Goal: Task Accomplishment & Management: Use online tool/utility

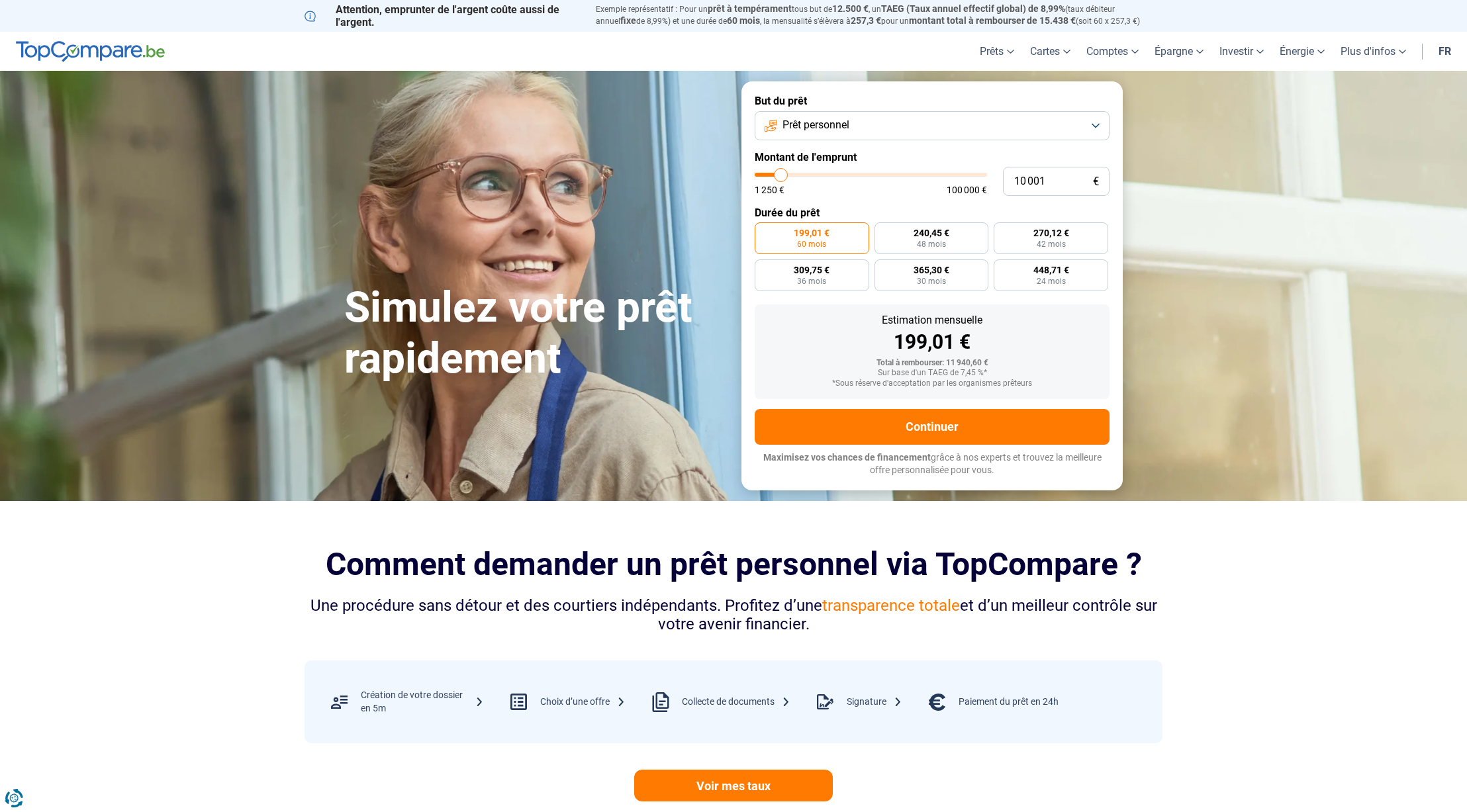
type input "9 250"
type input "9250"
type input "9 750"
type input "9750"
type input "10 250"
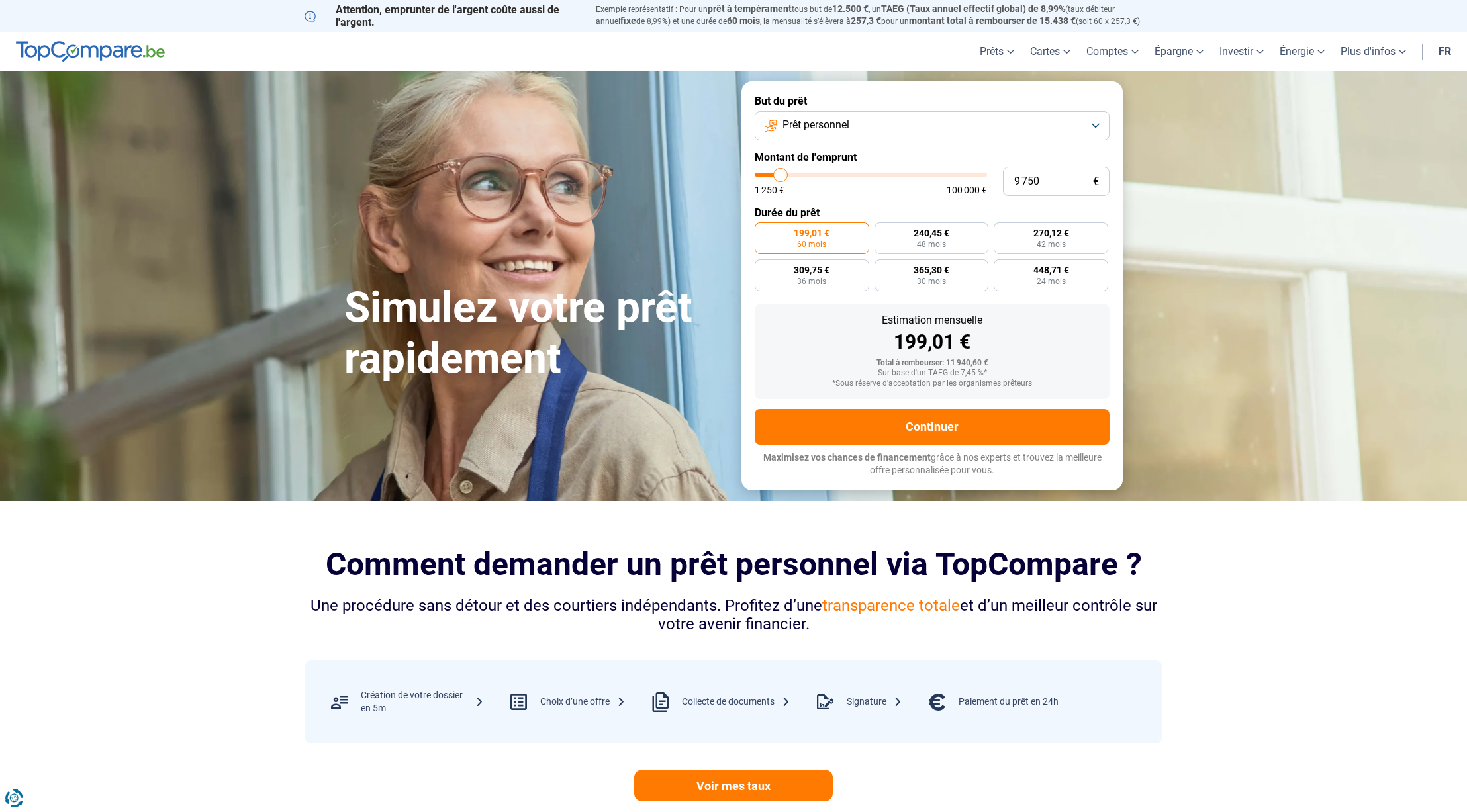
type input "10250"
type input "10 500"
type input "10500"
type input "10 750"
type input "10750"
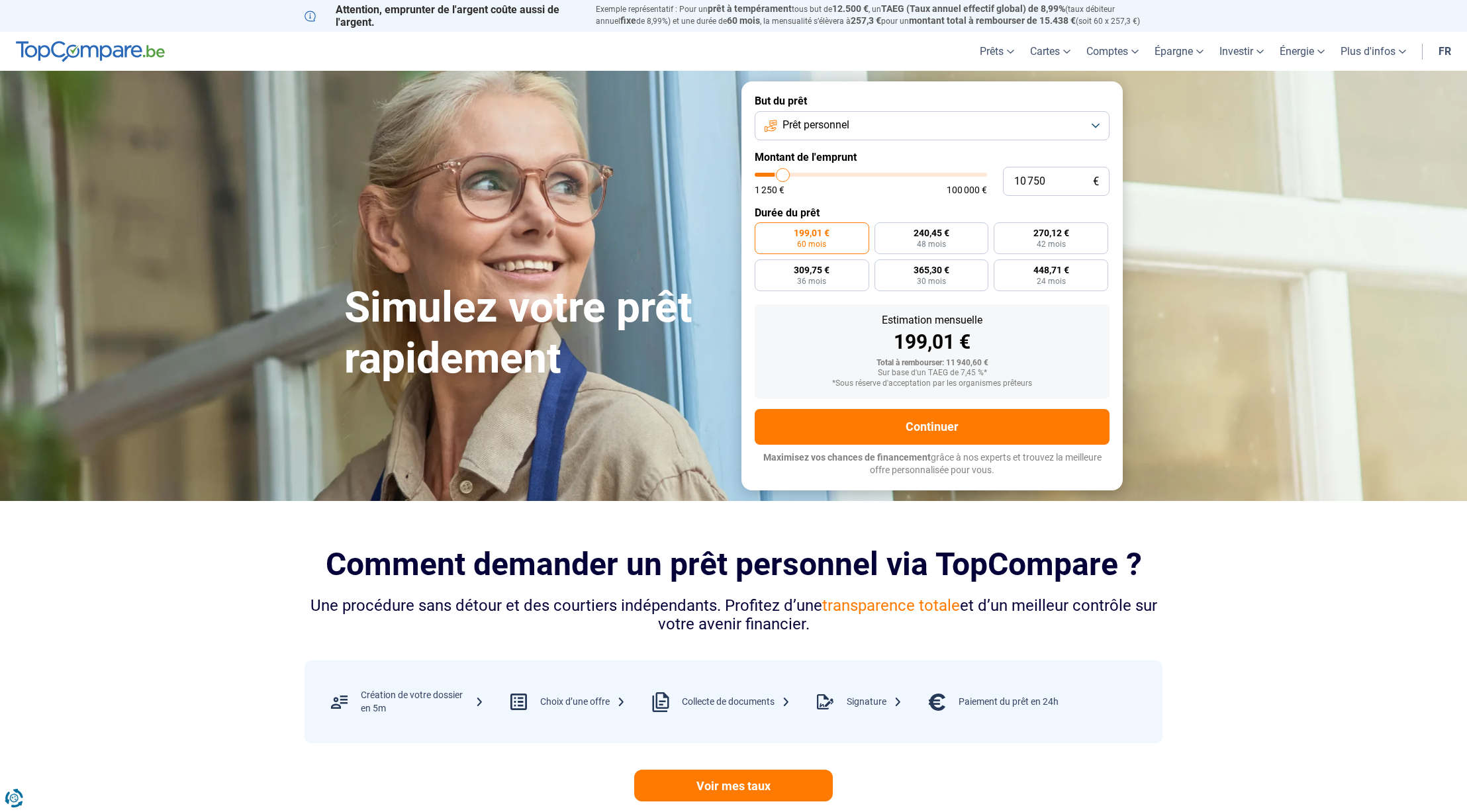
type input "11 000"
type input "11000"
type input "11 250"
type input "11250"
type input "11 750"
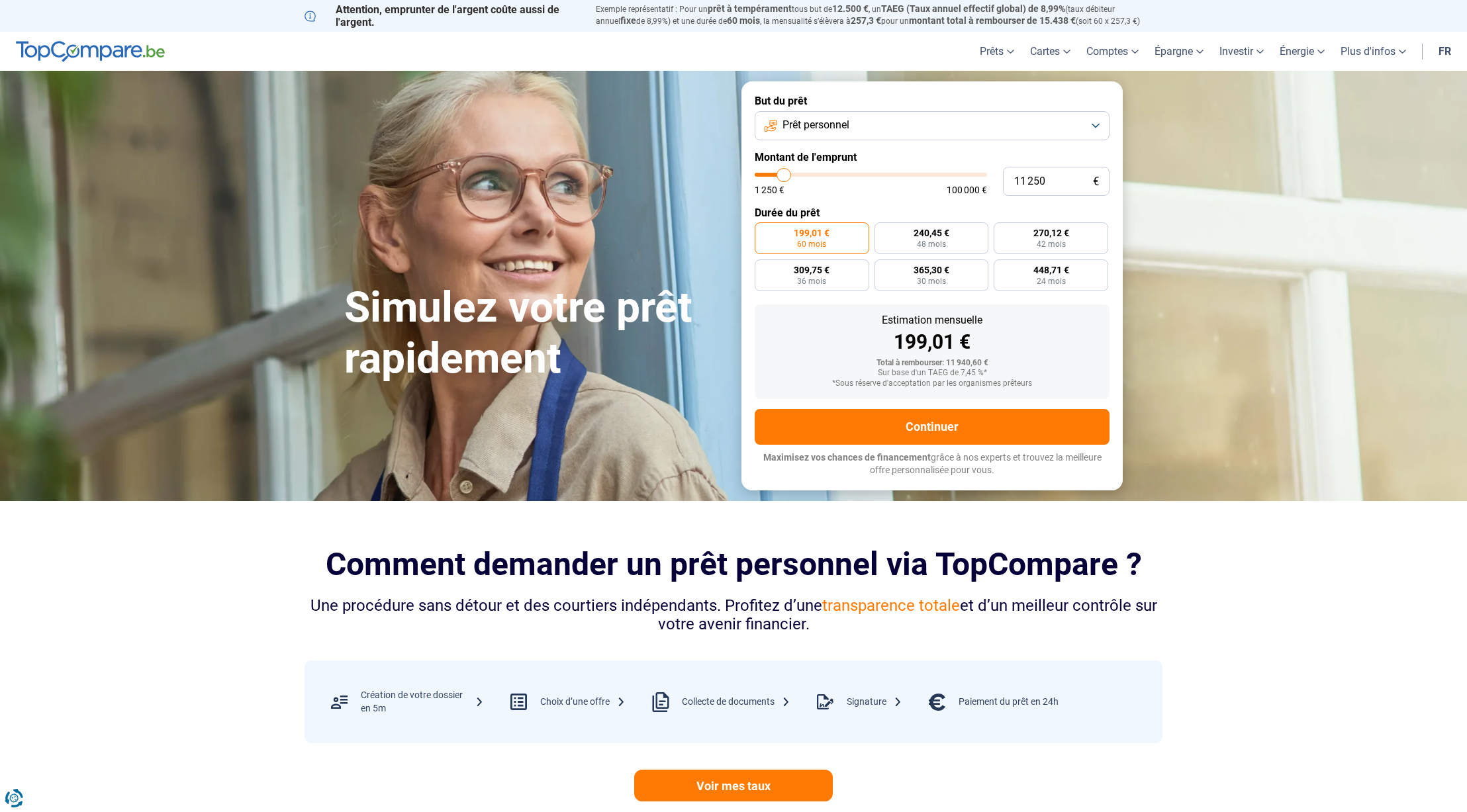
type input "11750"
type input "12 000"
type input "12000"
type input "12 250"
type input "12250"
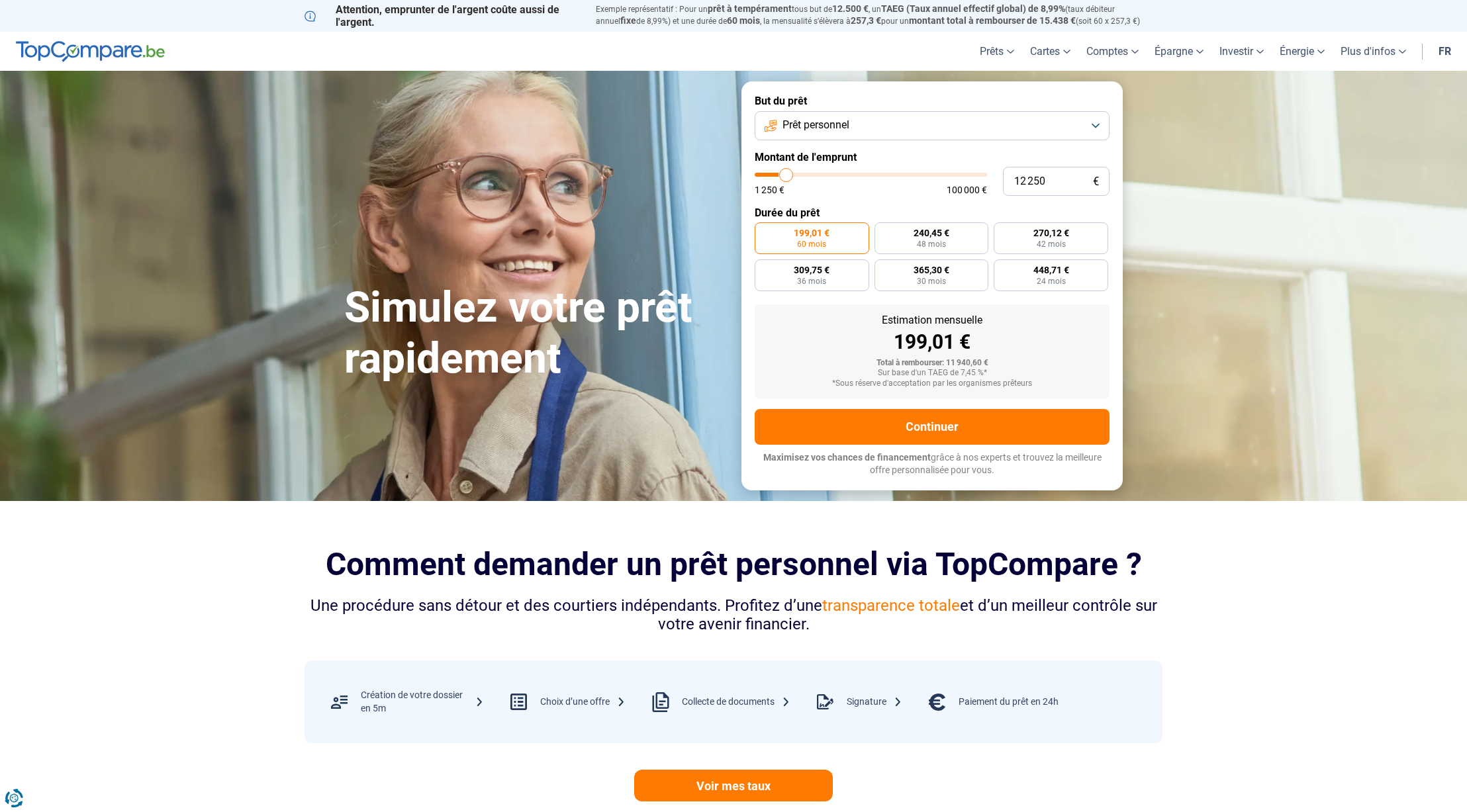
type input "12 750"
type input "12750"
type input "13 250"
type input "13250"
type input "13 500"
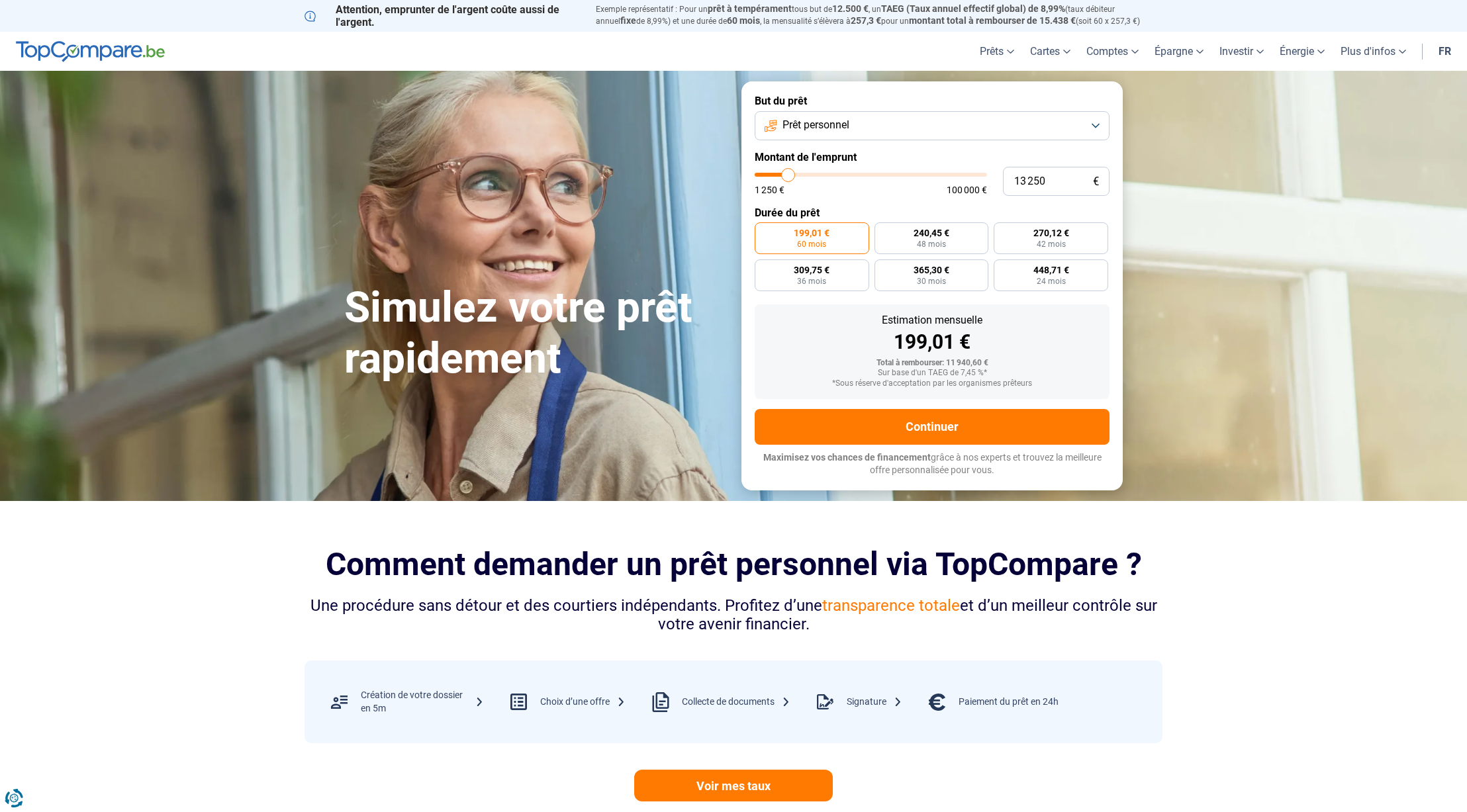
type input "13500"
type input "14 250"
type input "14250"
type input "15 000"
type input "15000"
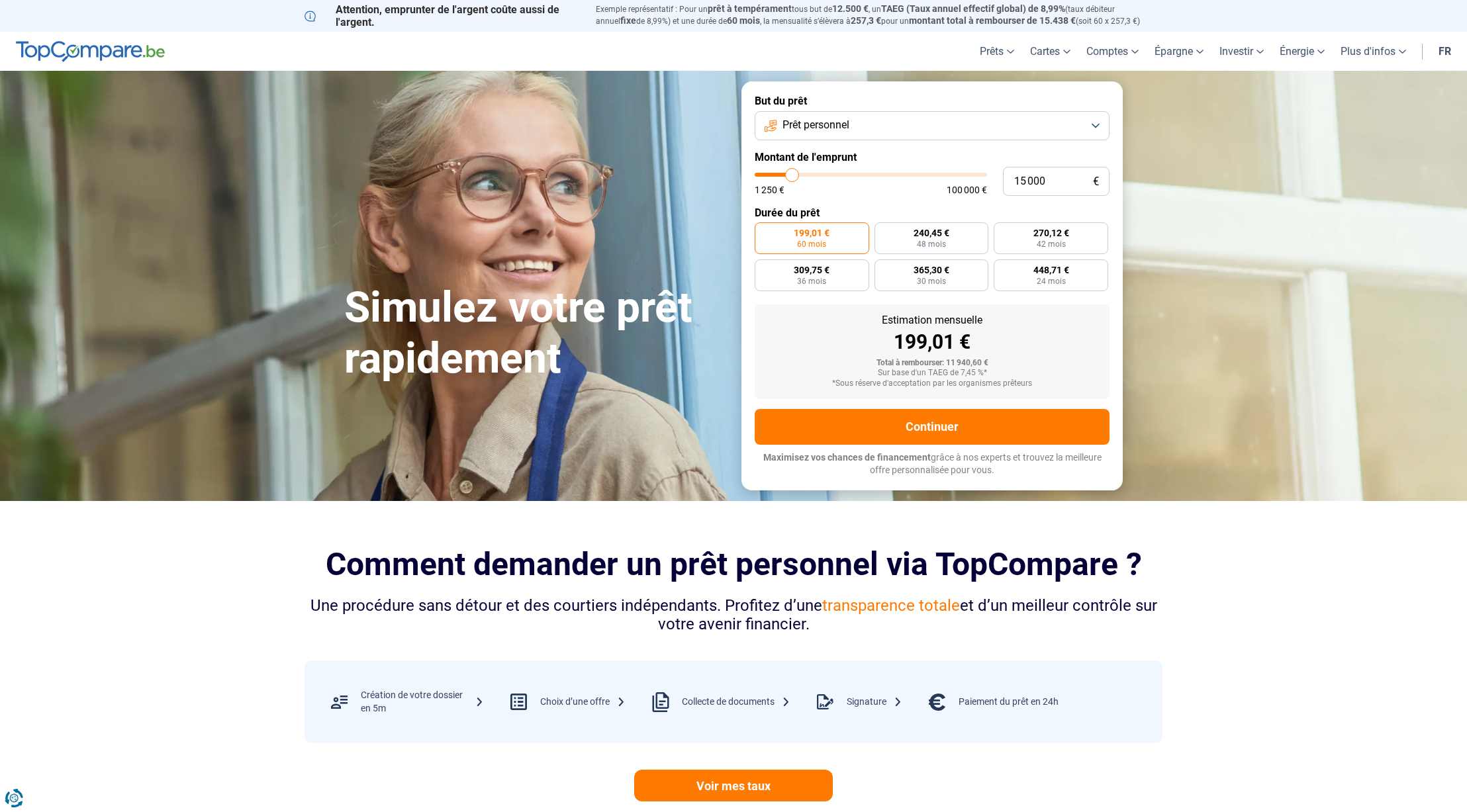
type input "15 250"
type input "15250"
type input "15 500"
type input "15500"
type input "15 750"
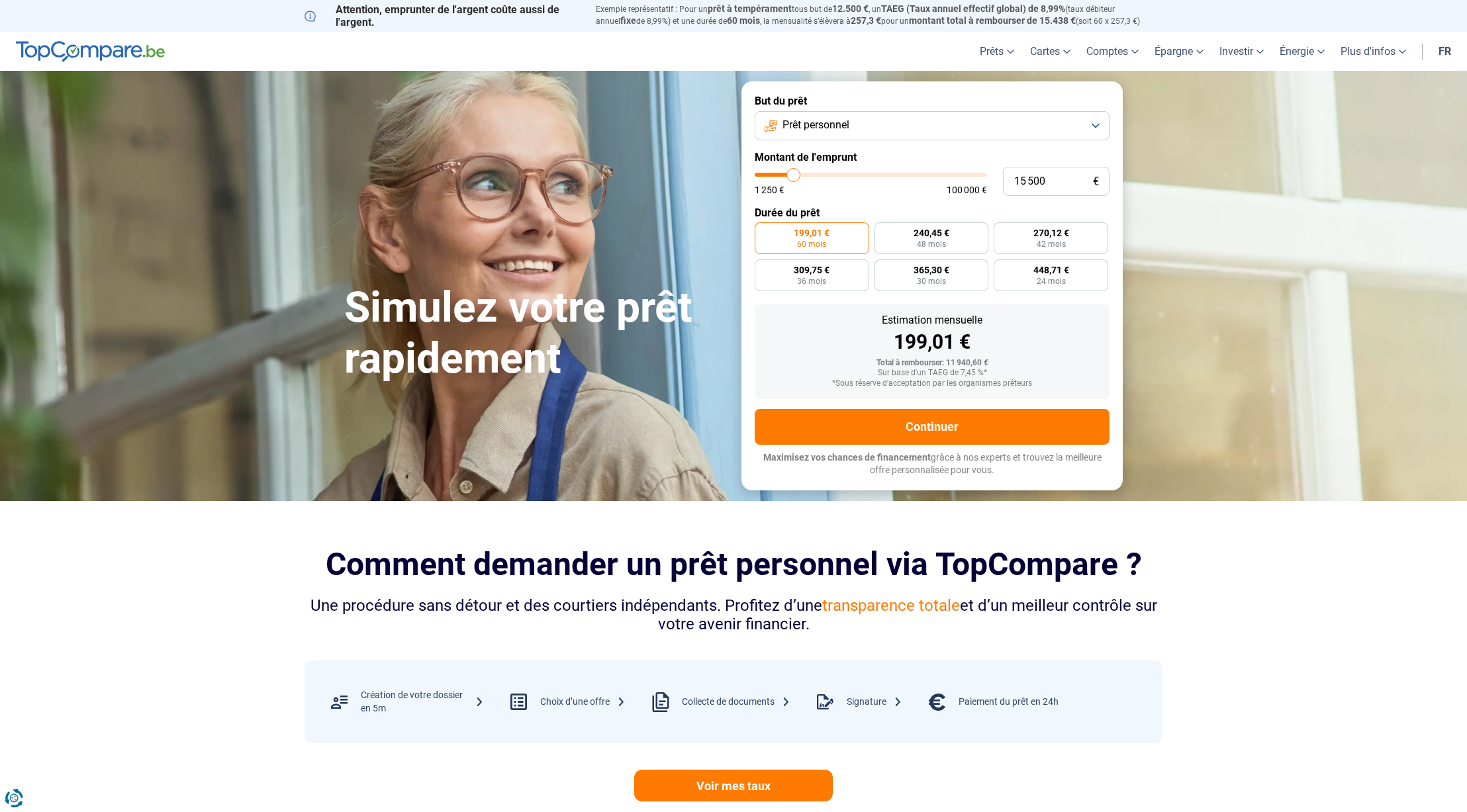
type input "15750"
type input "16 250"
type input "16250"
type input "16 500"
type input "16500"
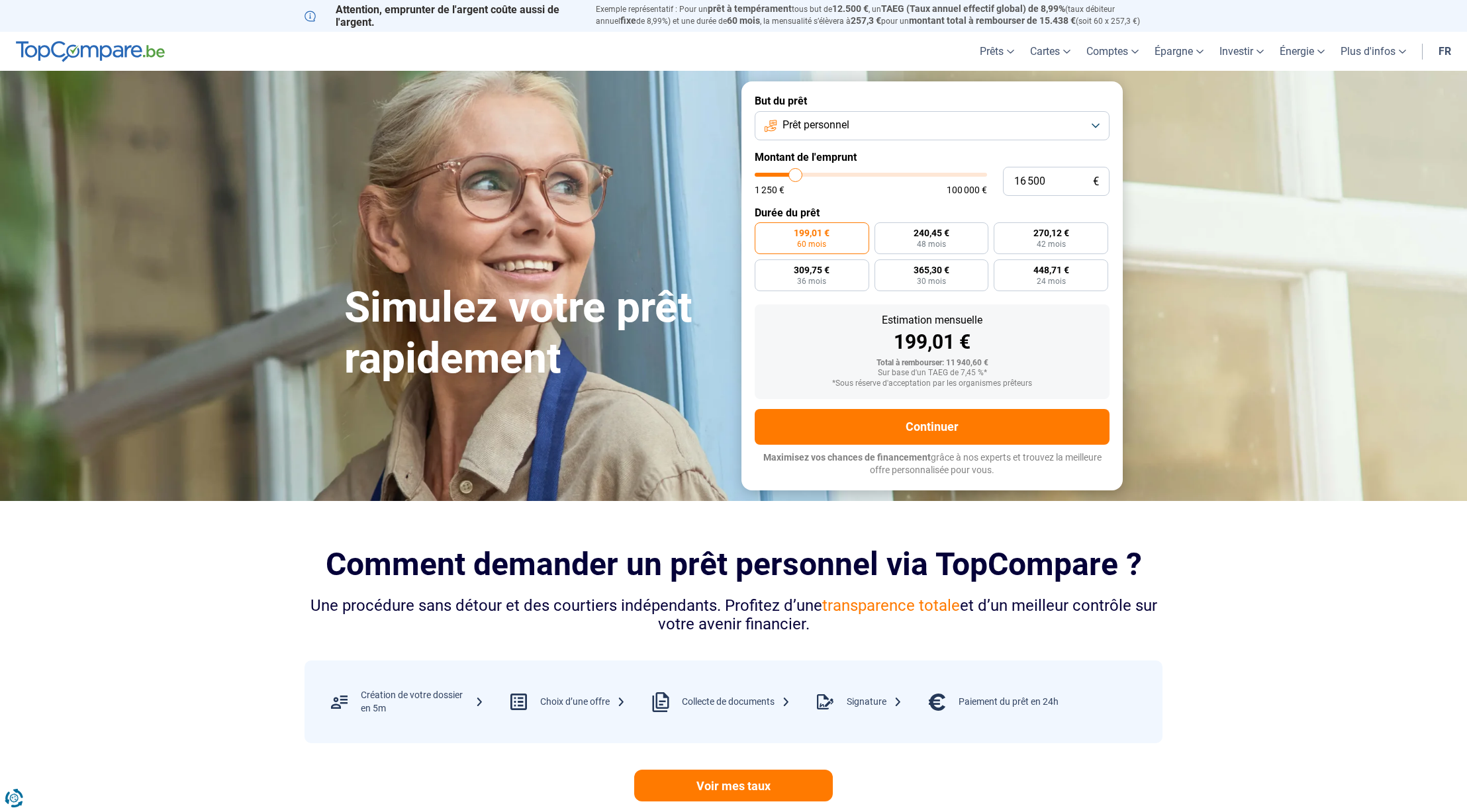
type input "17 000"
type input "17000"
type input "17 250"
type input "17250"
type input "17 750"
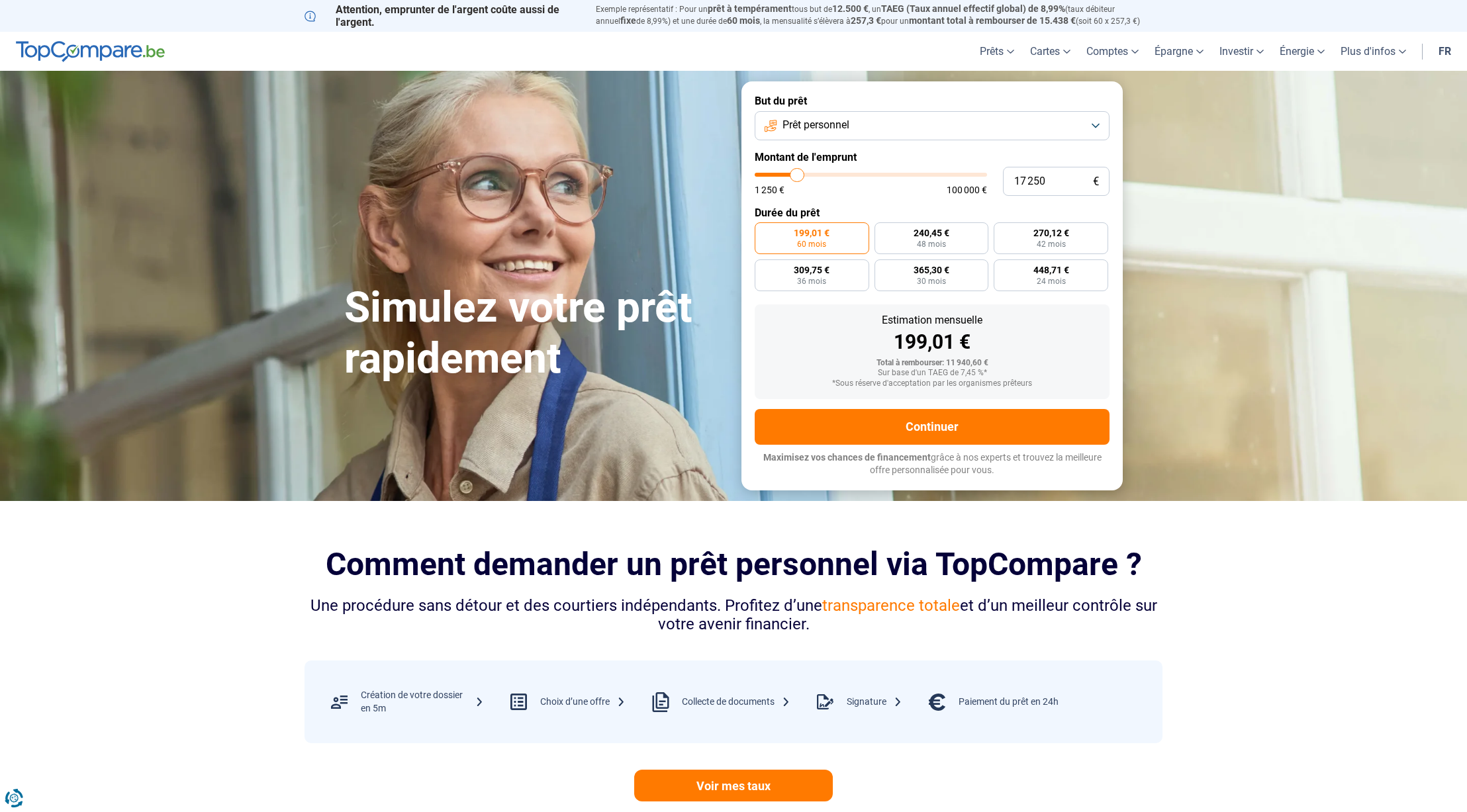
type input "17750"
type input "18 000"
type input "18000"
type input "18 250"
type input "18250"
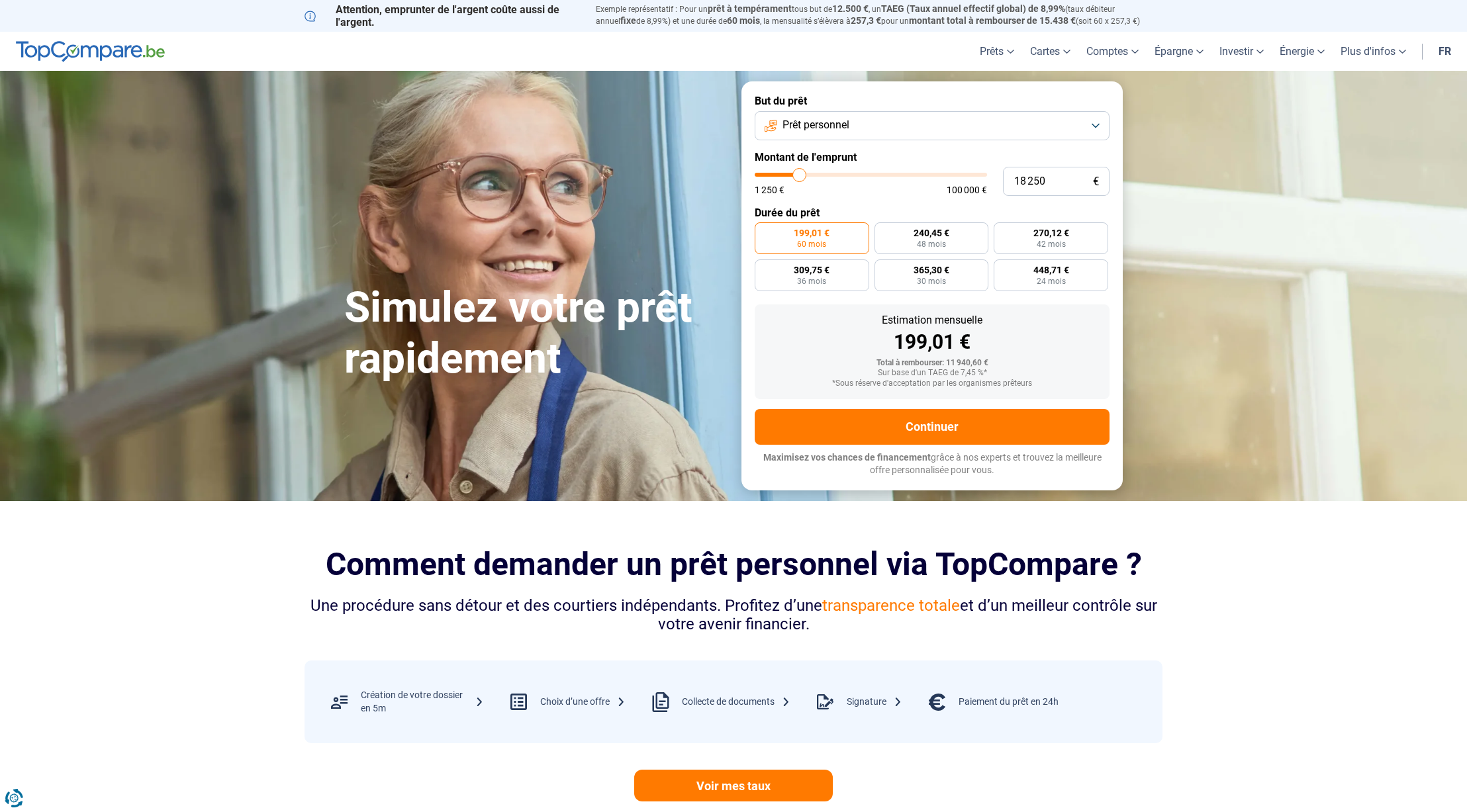
type input "18 500"
type input "18500"
type input "18 750"
type input "18750"
type input "19 250"
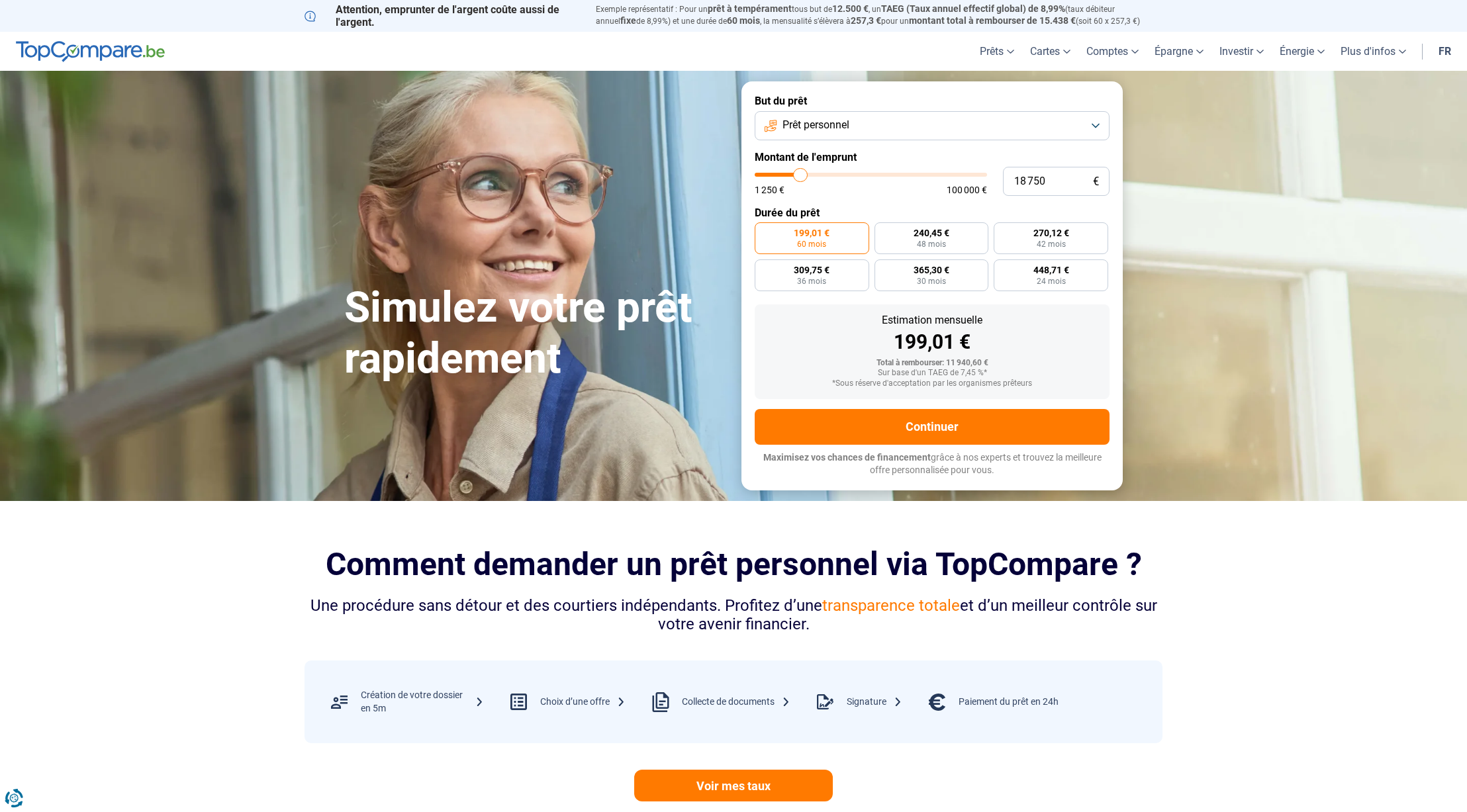
type input "19250"
type input "19 500"
type input "19500"
type input "19 750"
type input "19750"
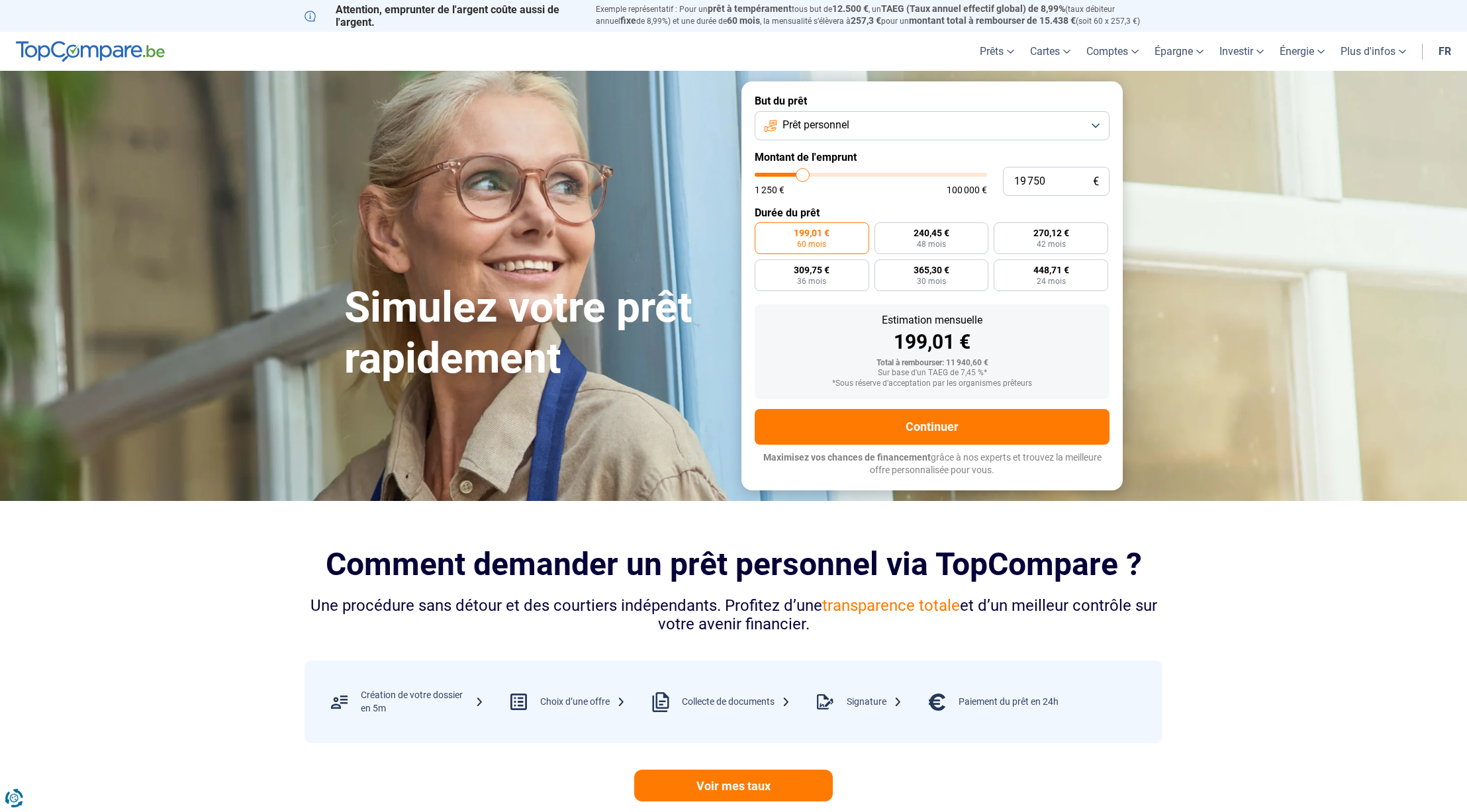
type input "20 000"
type input "20000"
type input "20 500"
drag, startPoint x: 780, startPoint y: 173, endPoint x: 804, endPoint y: 176, distance: 24.2
type input "20500"
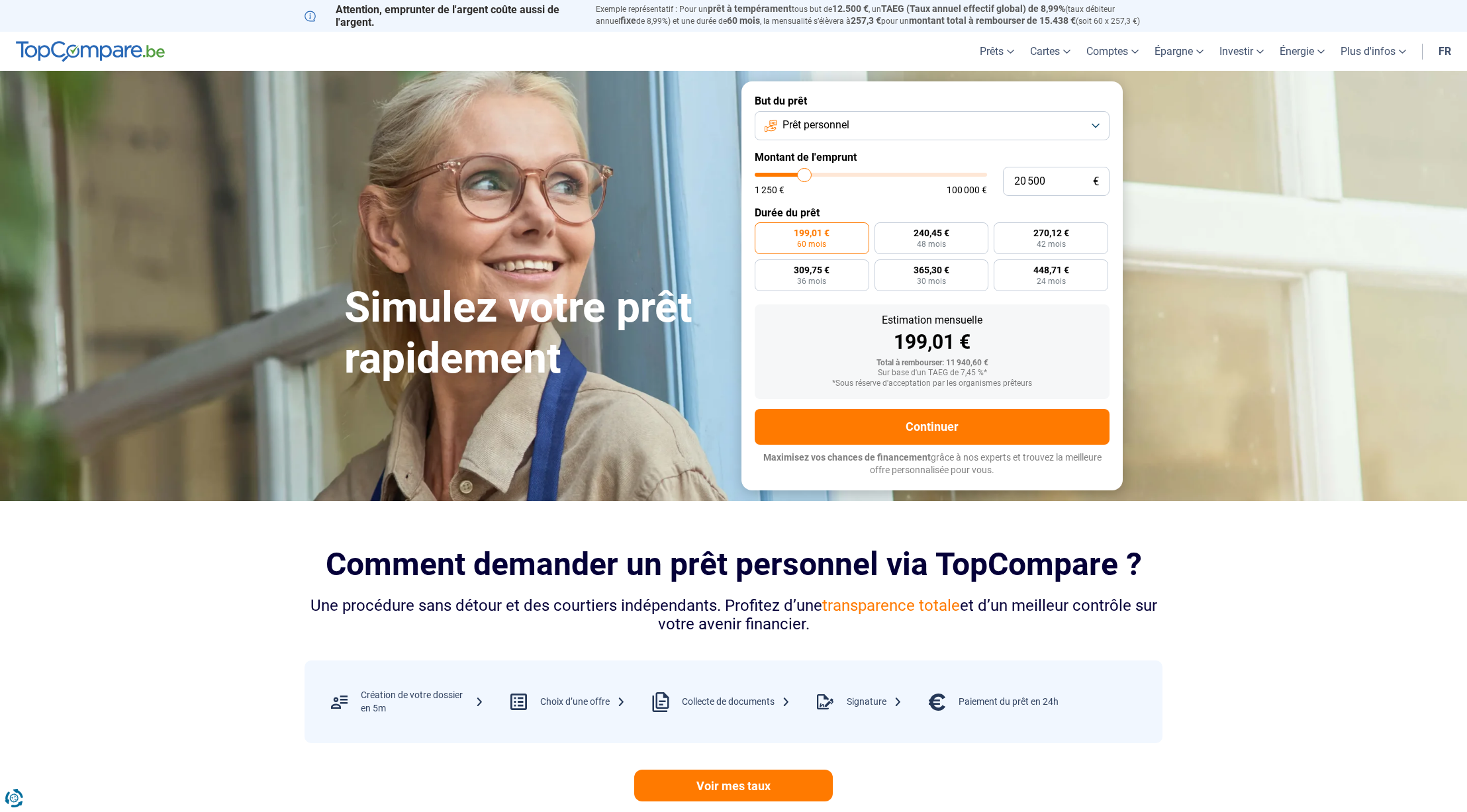
click at [804, 176] on input "range" at bounding box center [871, 175] width 233 height 4
radio input "false"
type input "20 000"
type input "20000"
type input "19 750"
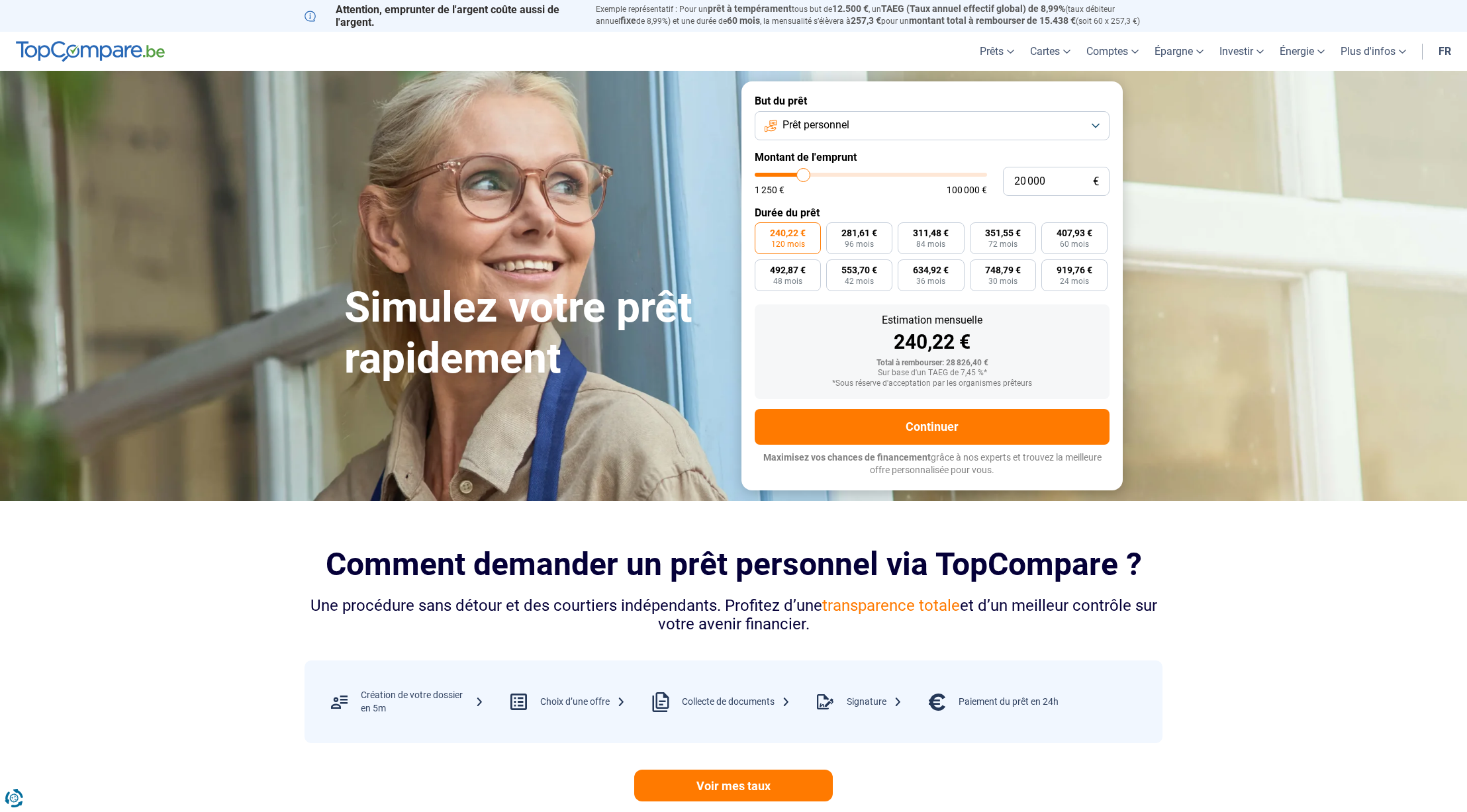
type input "19750"
type input "19 250"
type input "19250"
type input "18 750"
type input "18750"
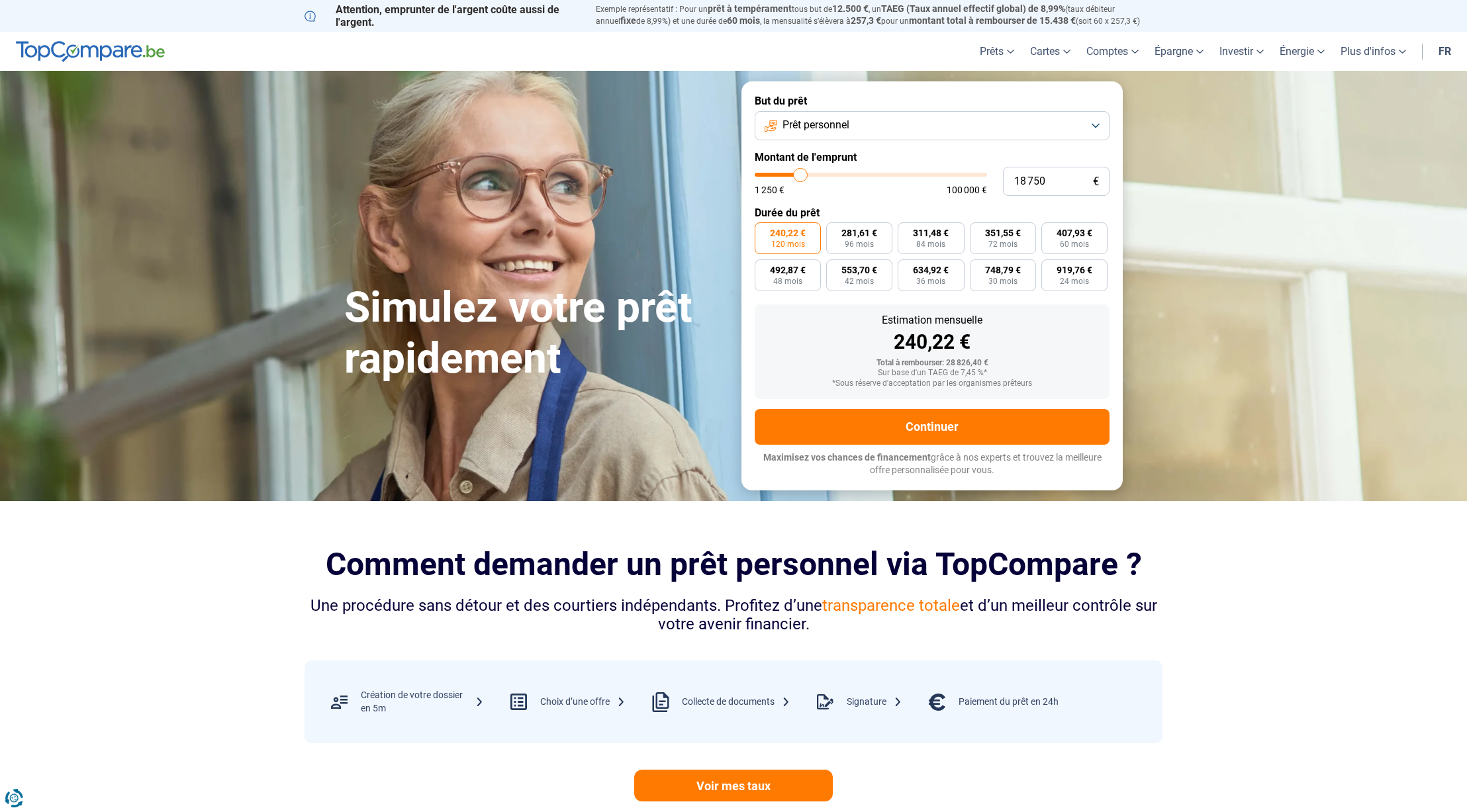
type input "18 500"
type input "18500"
type input "18 250"
type input "18250"
type input "18 000"
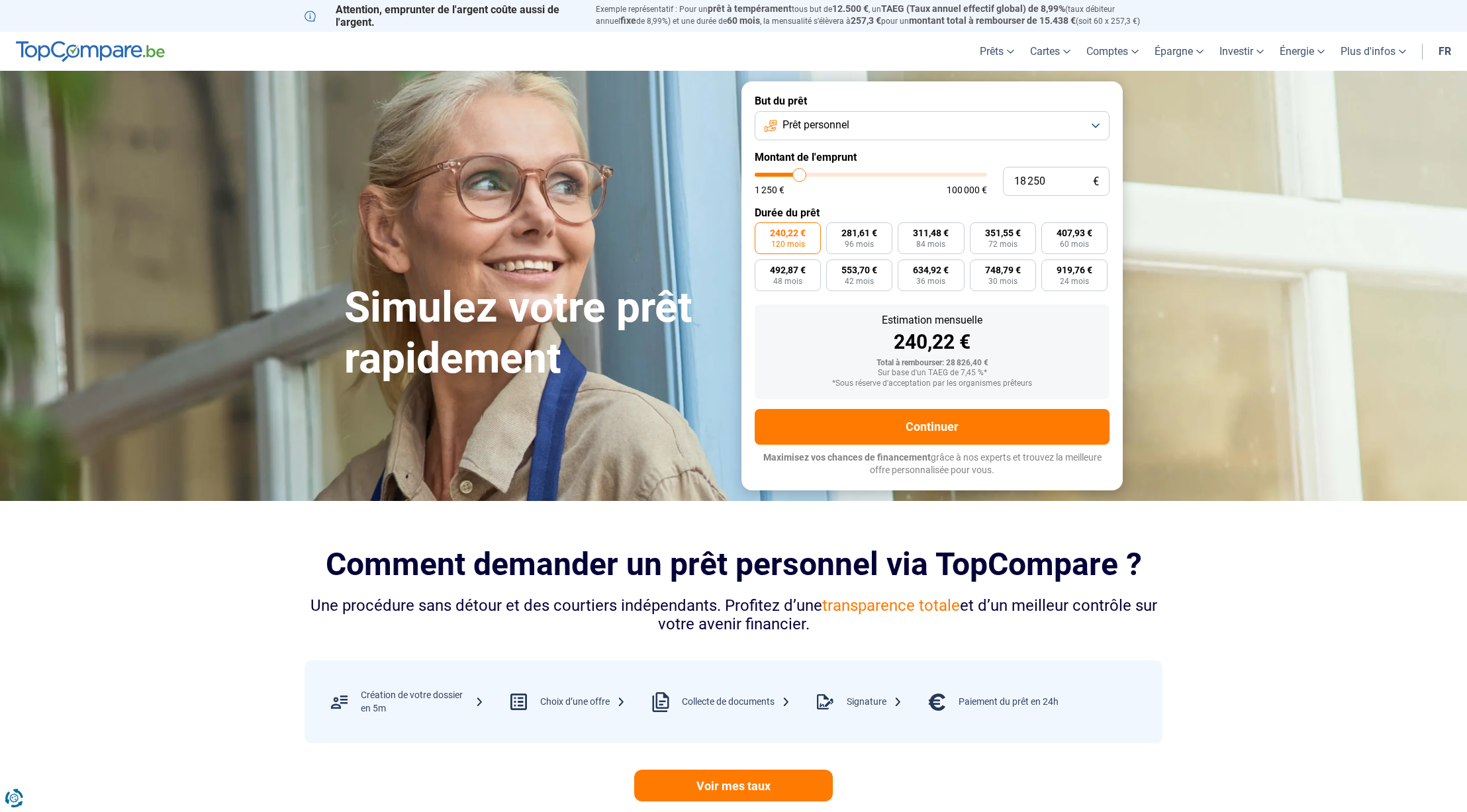
type input "18000"
type input "17 250"
type input "17250"
type input "17 000"
type input "17000"
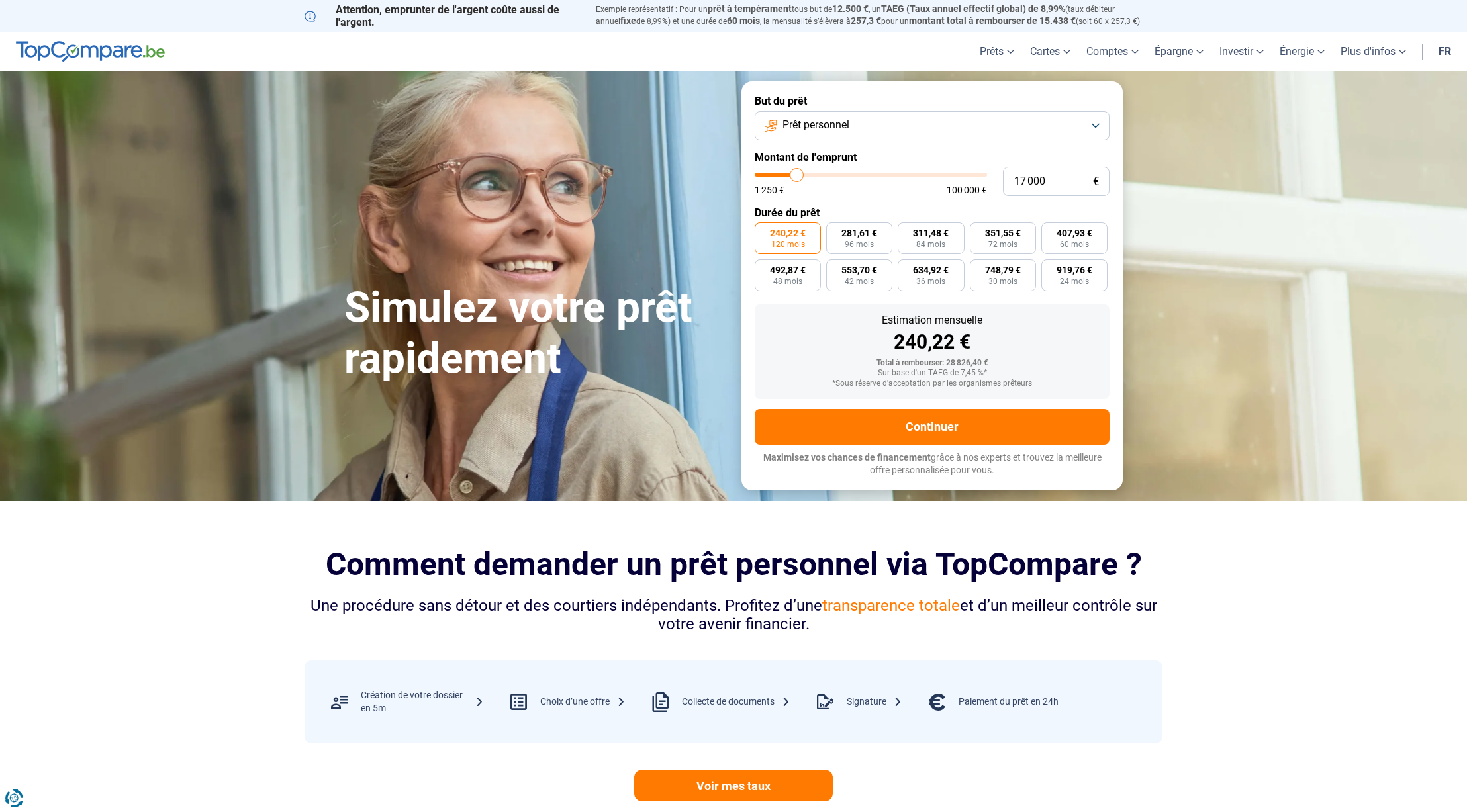
type input "16 750"
type input "16750"
type input "16 500"
type input "16500"
type input "16 250"
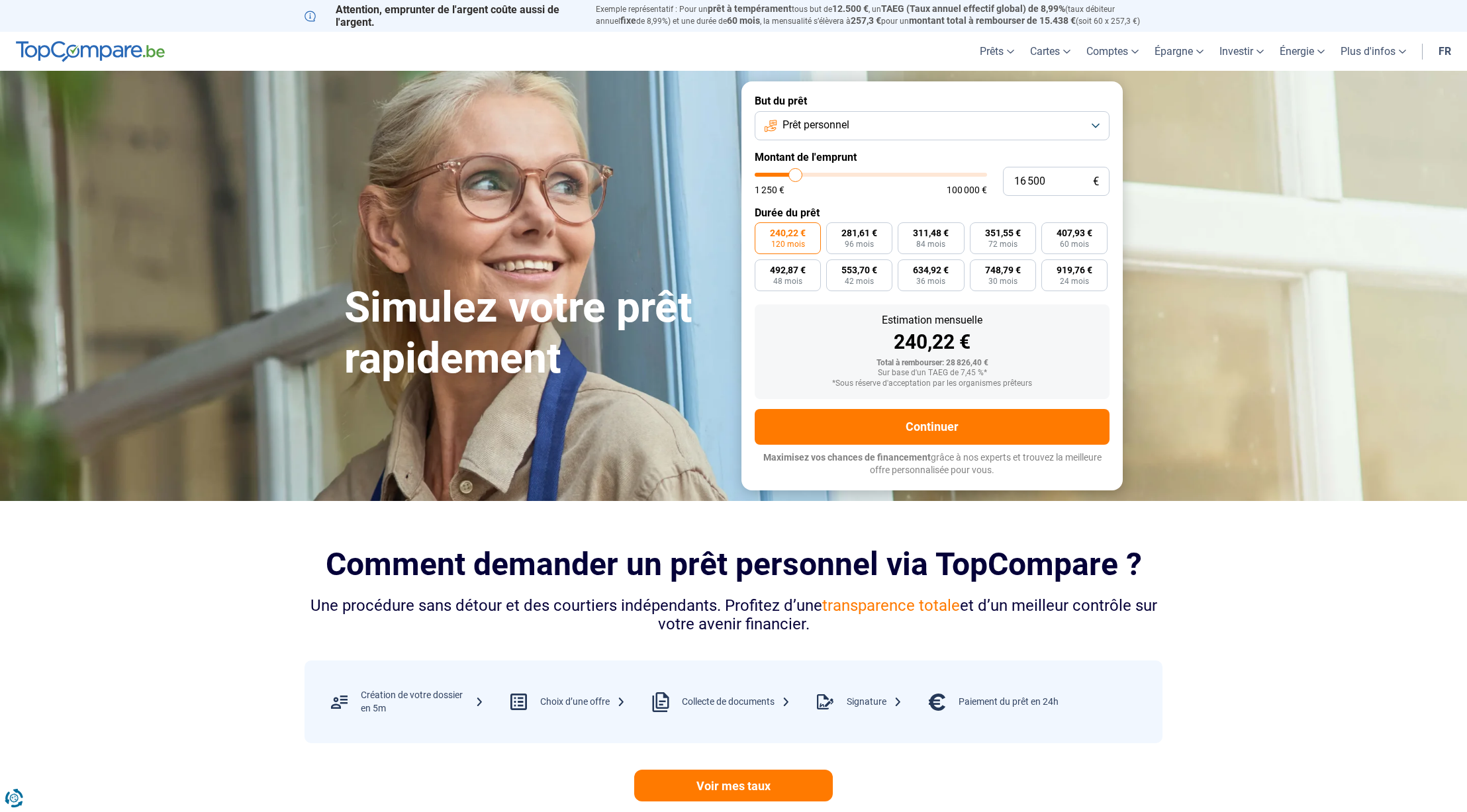
type input "16250"
type input "15 500"
type input "15500"
type input "15 250"
type input "15250"
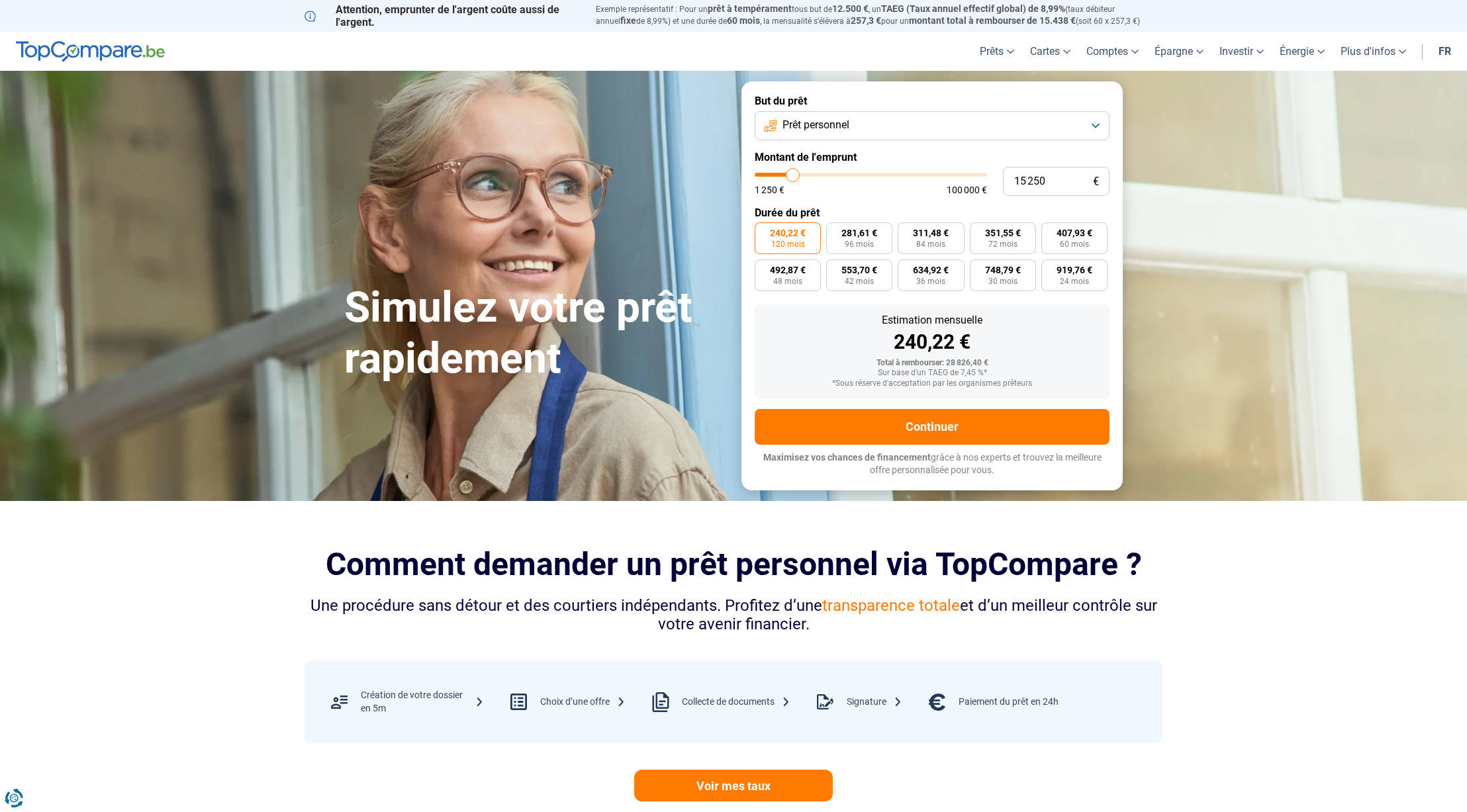
type input "15 000"
type input "15000"
type input "14 250"
type input "14250"
type input "14 000"
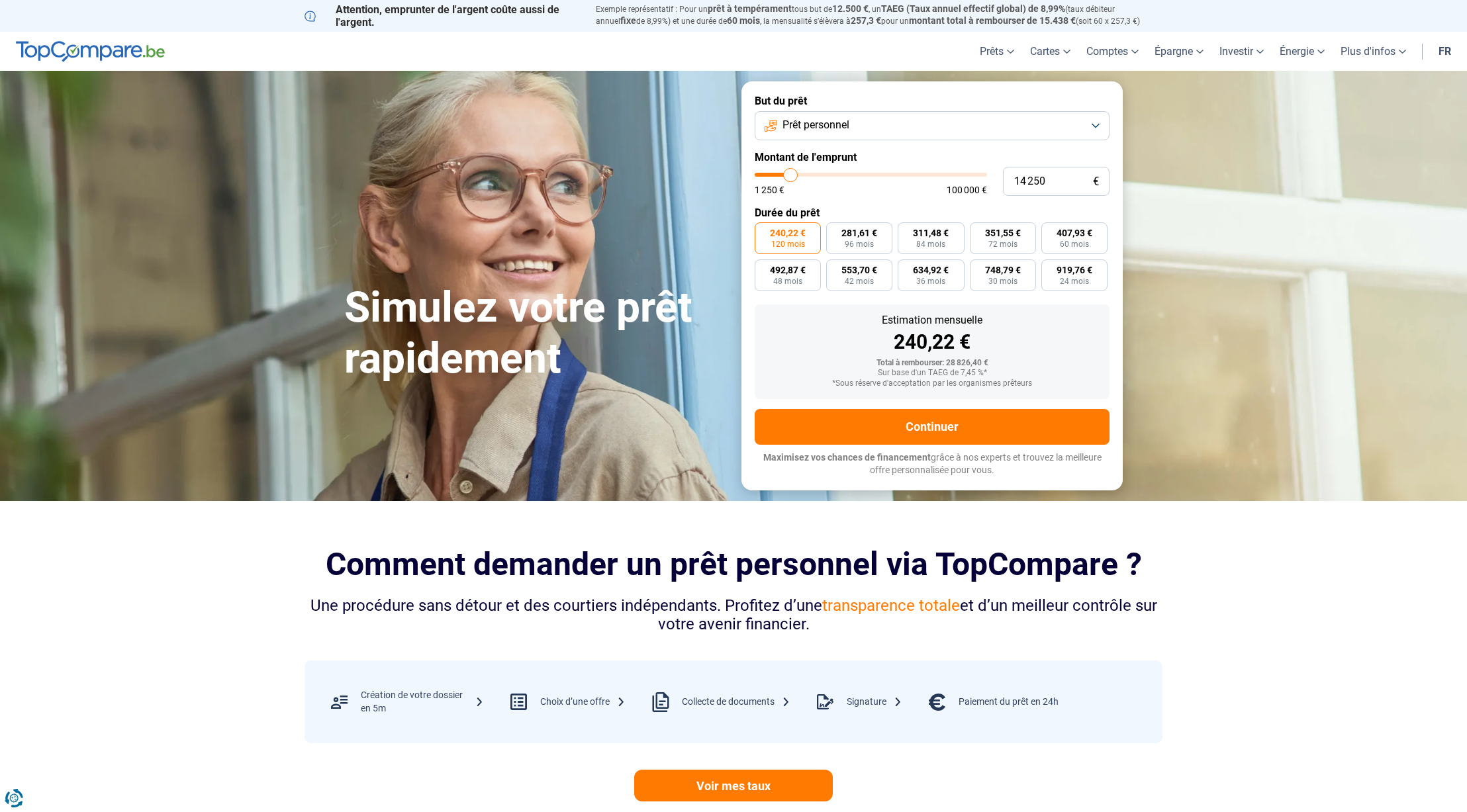
type input "14000"
type input "13 750"
type input "13750"
type input "13 250"
type input "13250"
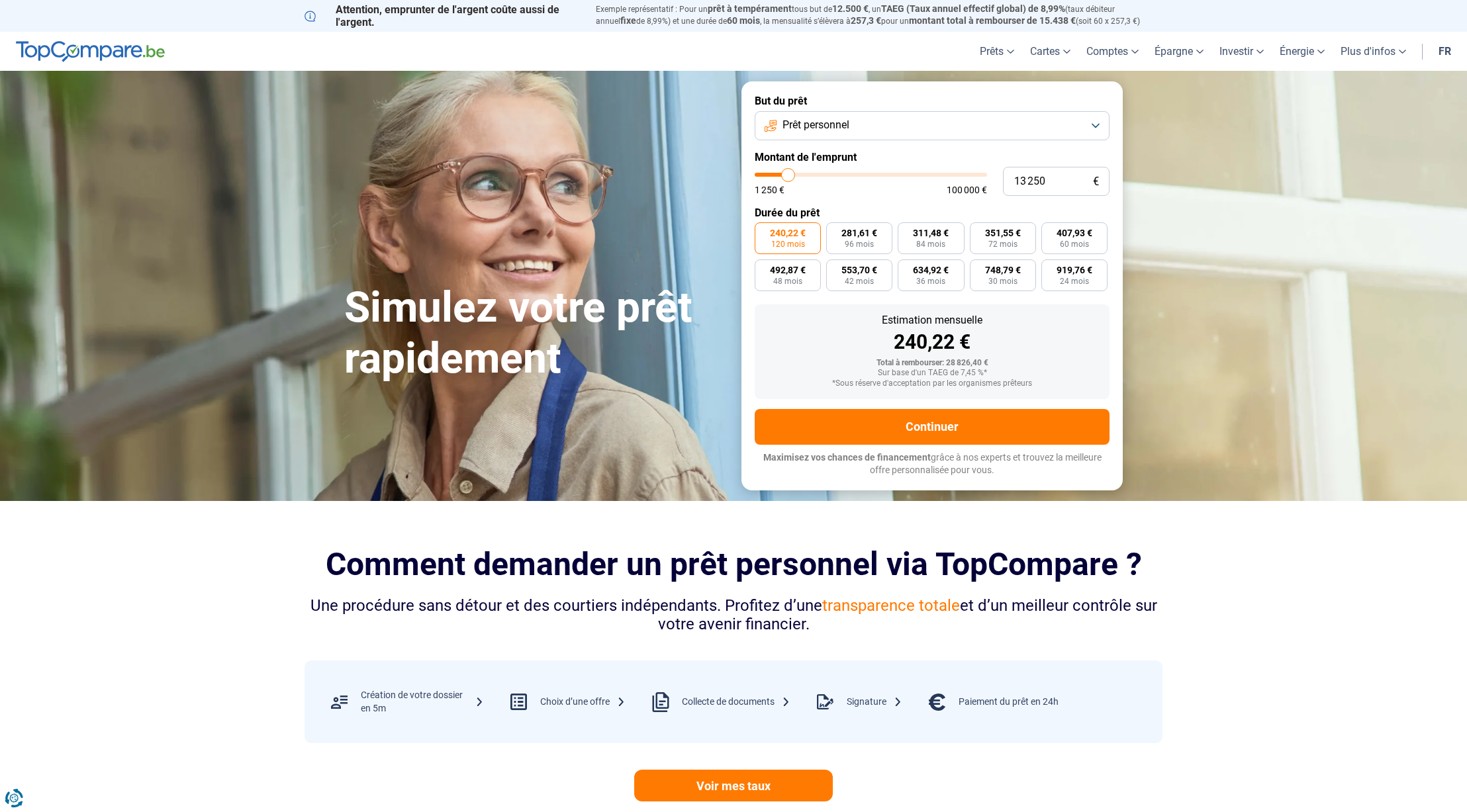
type input "12 250"
type input "12250"
type input "12 000"
type input "12000"
type input "11 750"
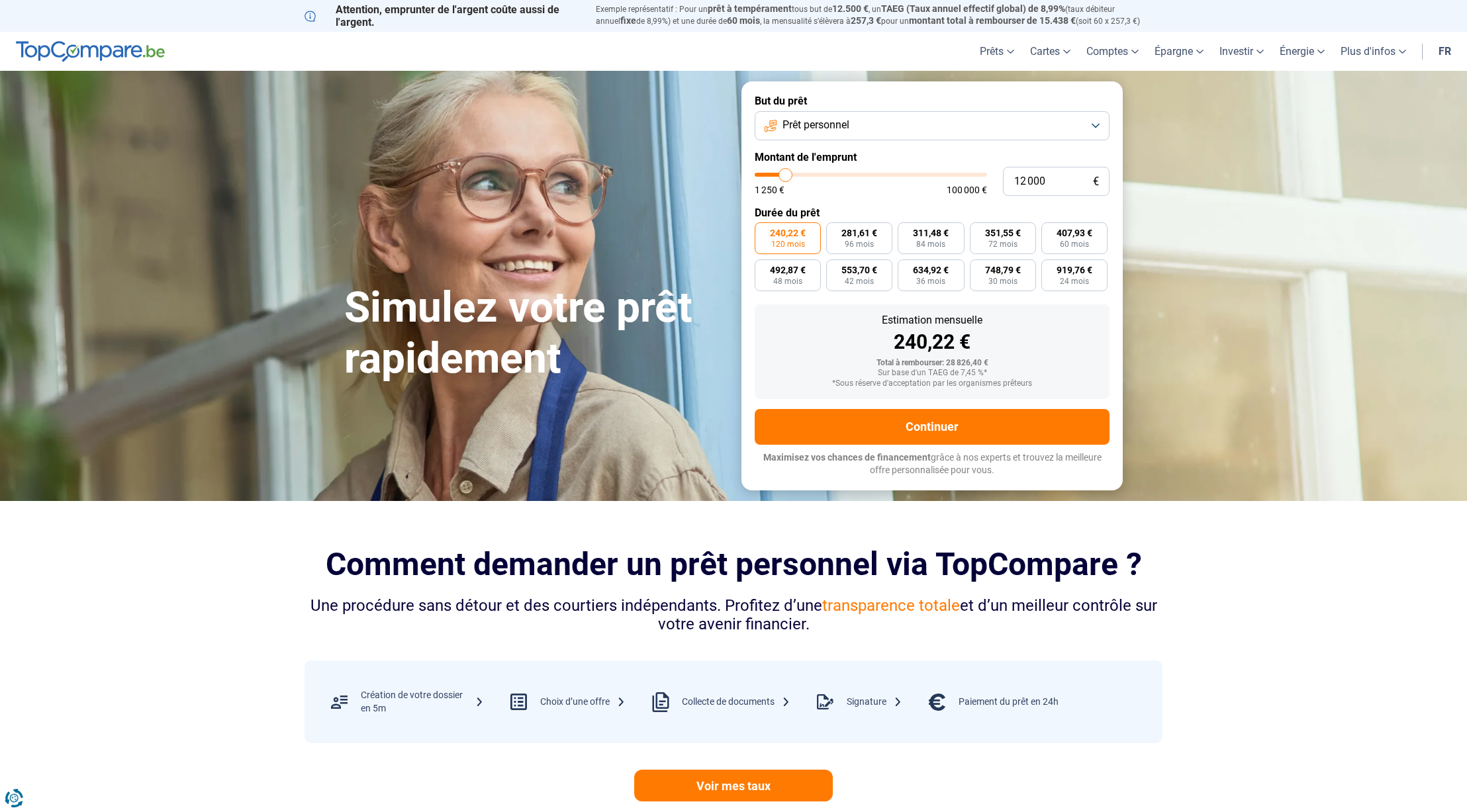
type input "11750"
type input "11 250"
type input "11250"
type input "11 000"
type input "11000"
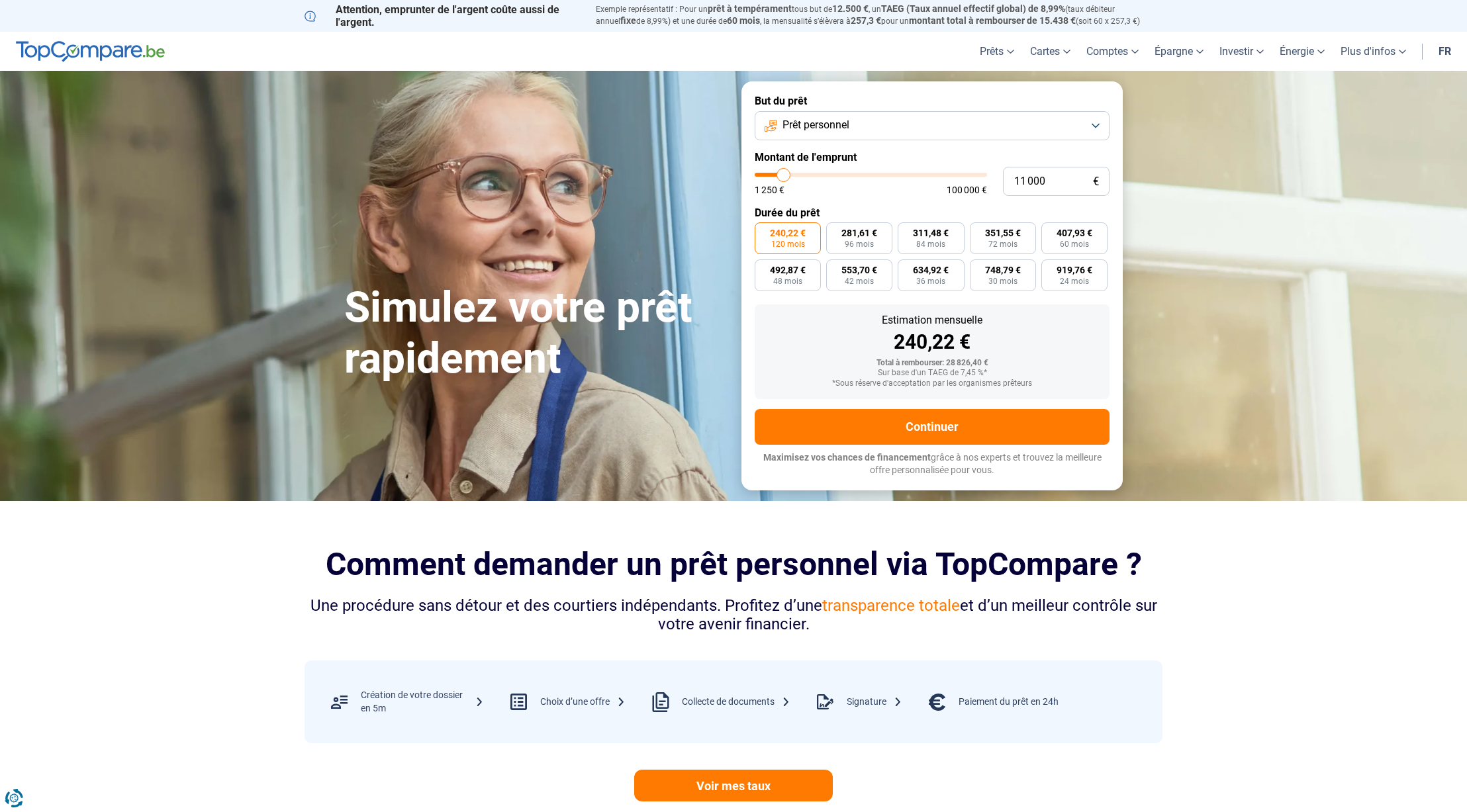
type input "10 750"
type input "10750"
type input "10 500"
type input "10500"
type input "10 250"
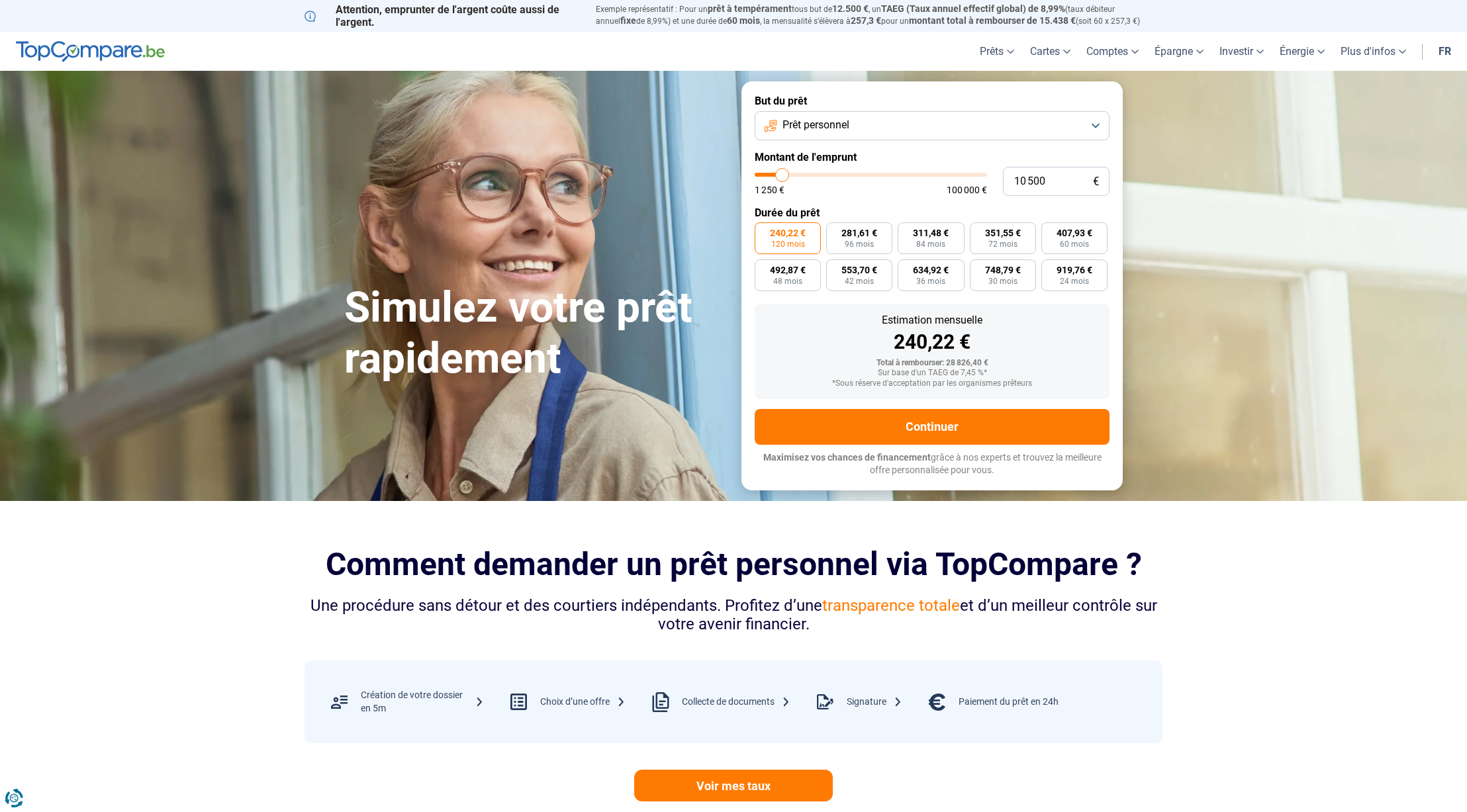
type input "10250"
type input "9 500"
type input "9500"
type input "9 250"
type input "9250"
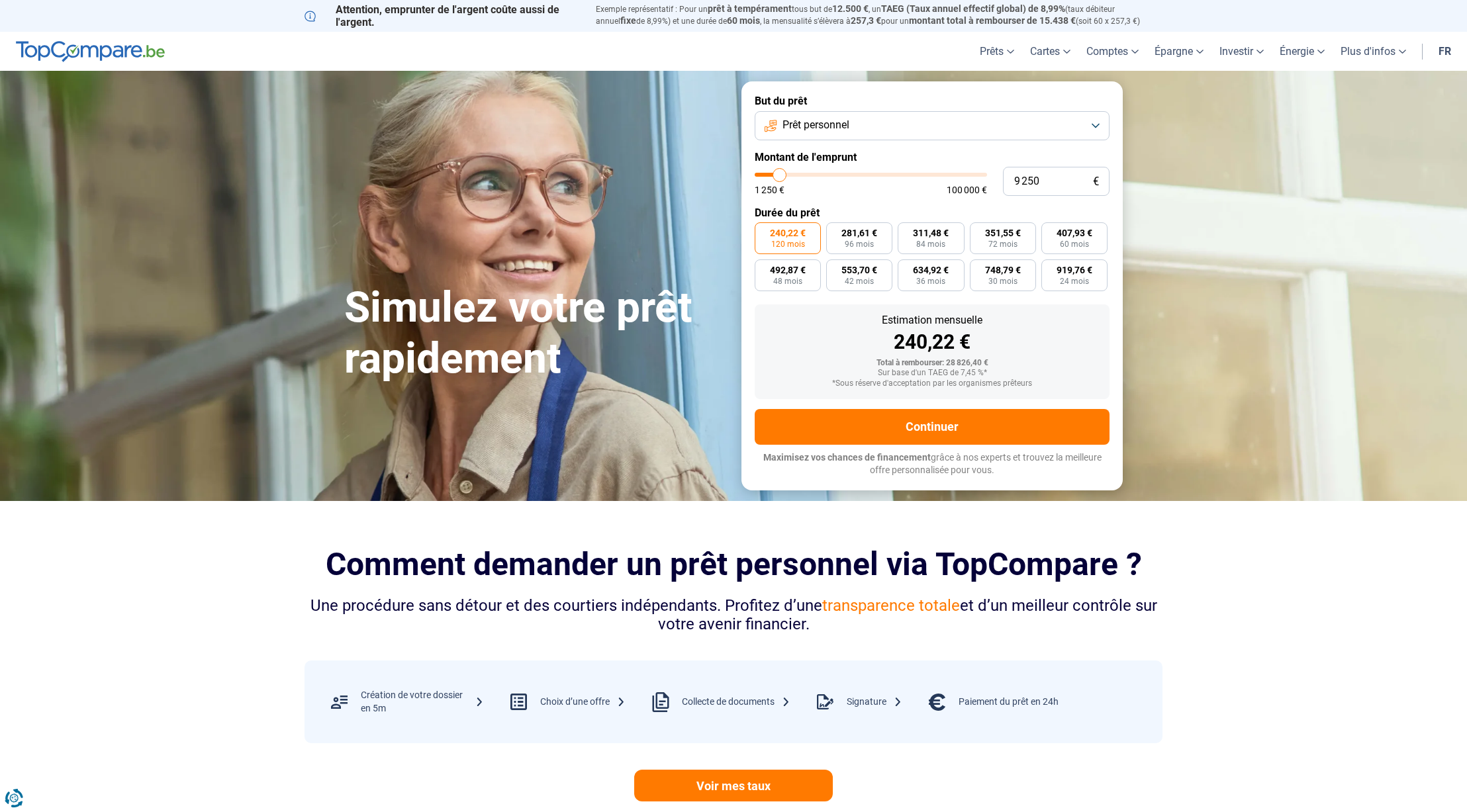
type input "9 000"
type input "9000"
type input "8 250"
type input "8250"
type input "8 000"
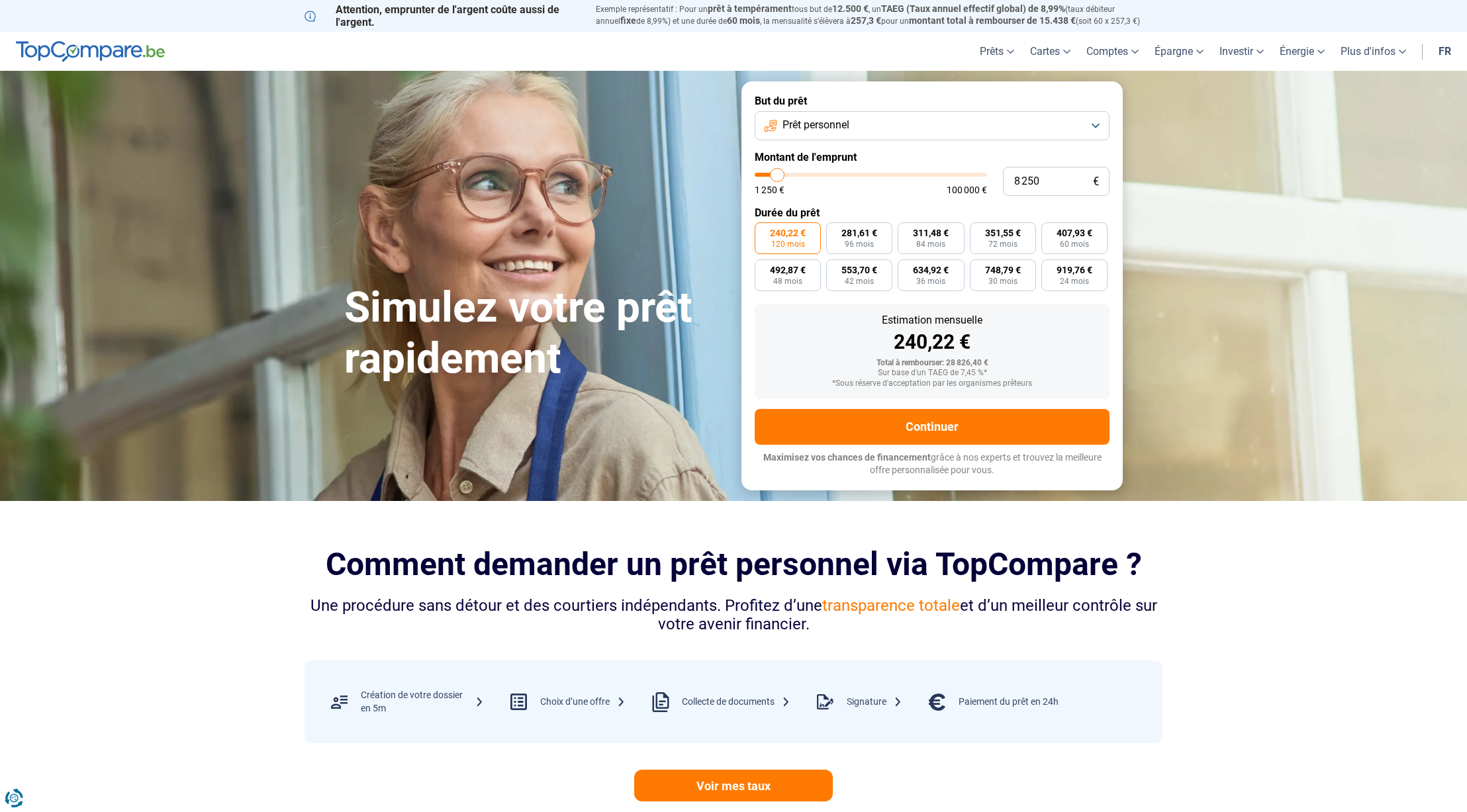
type input "8000"
type input "7 750"
type input "7750"
type input "7 500"
type input "7500"
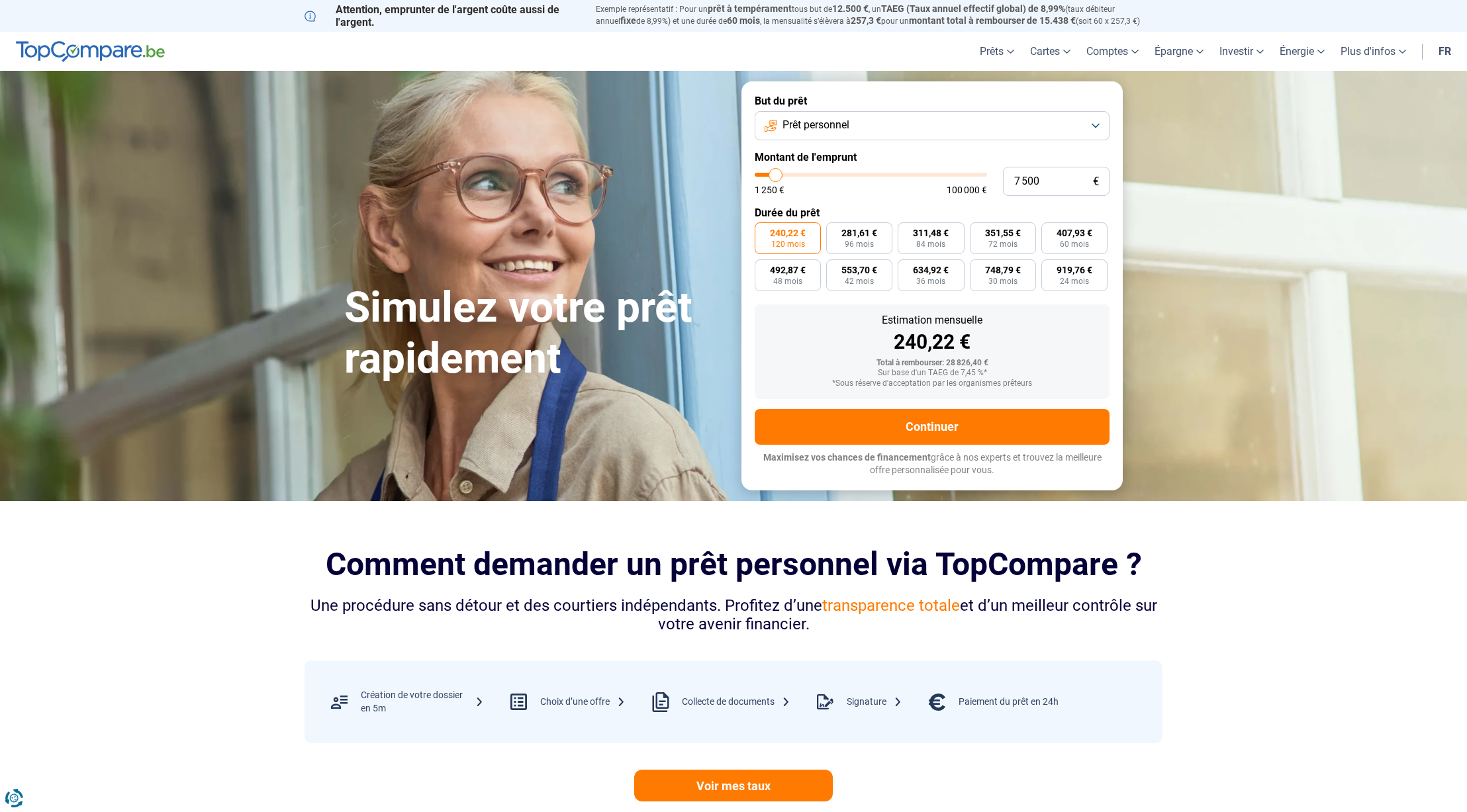
type input "7 250"
type input "7250"
type input "6 750"
type input "6750"
type input "6 500"
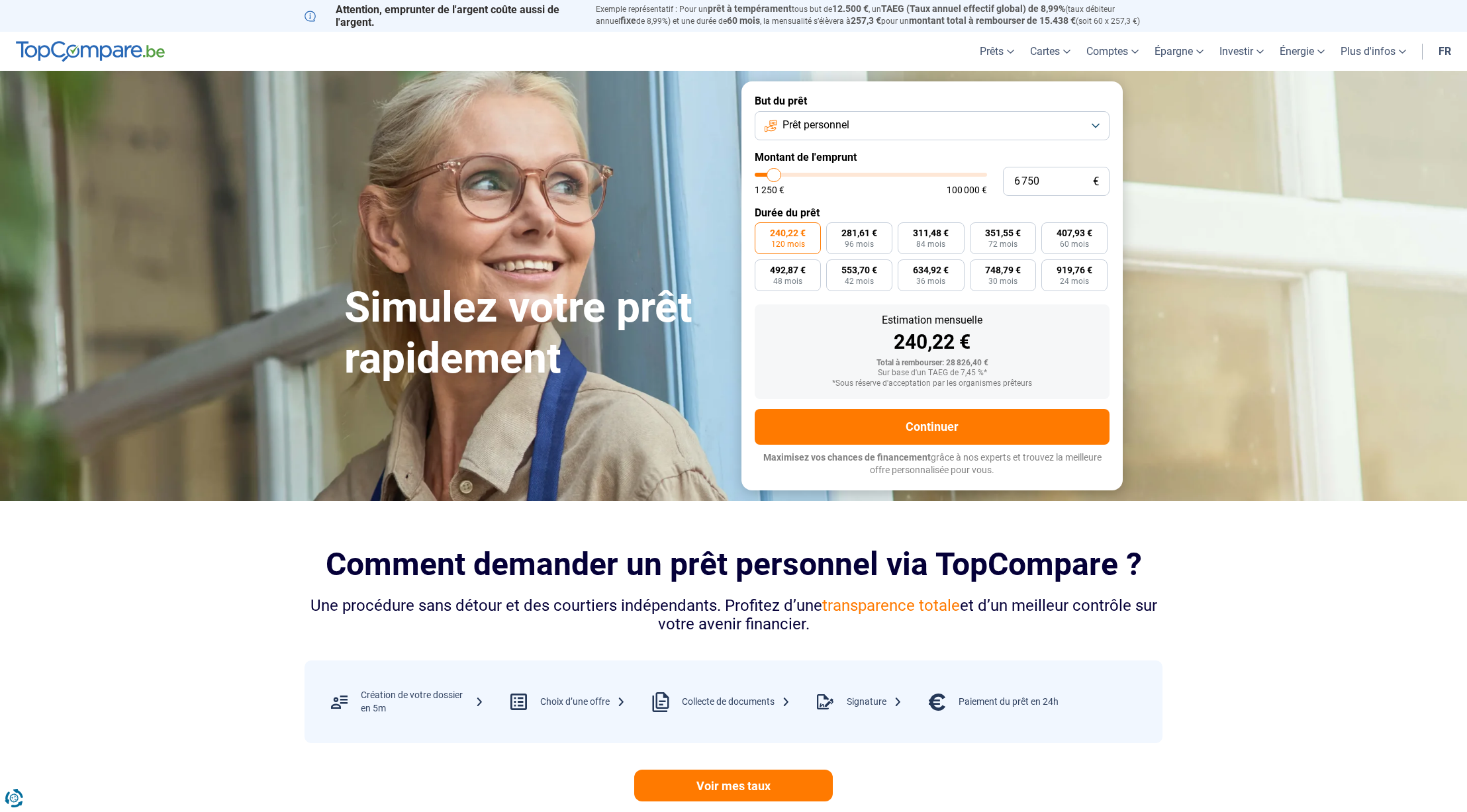
type input "6500"
type input "6 250"
type input "6250"
type input "6 000"
type input "6000"
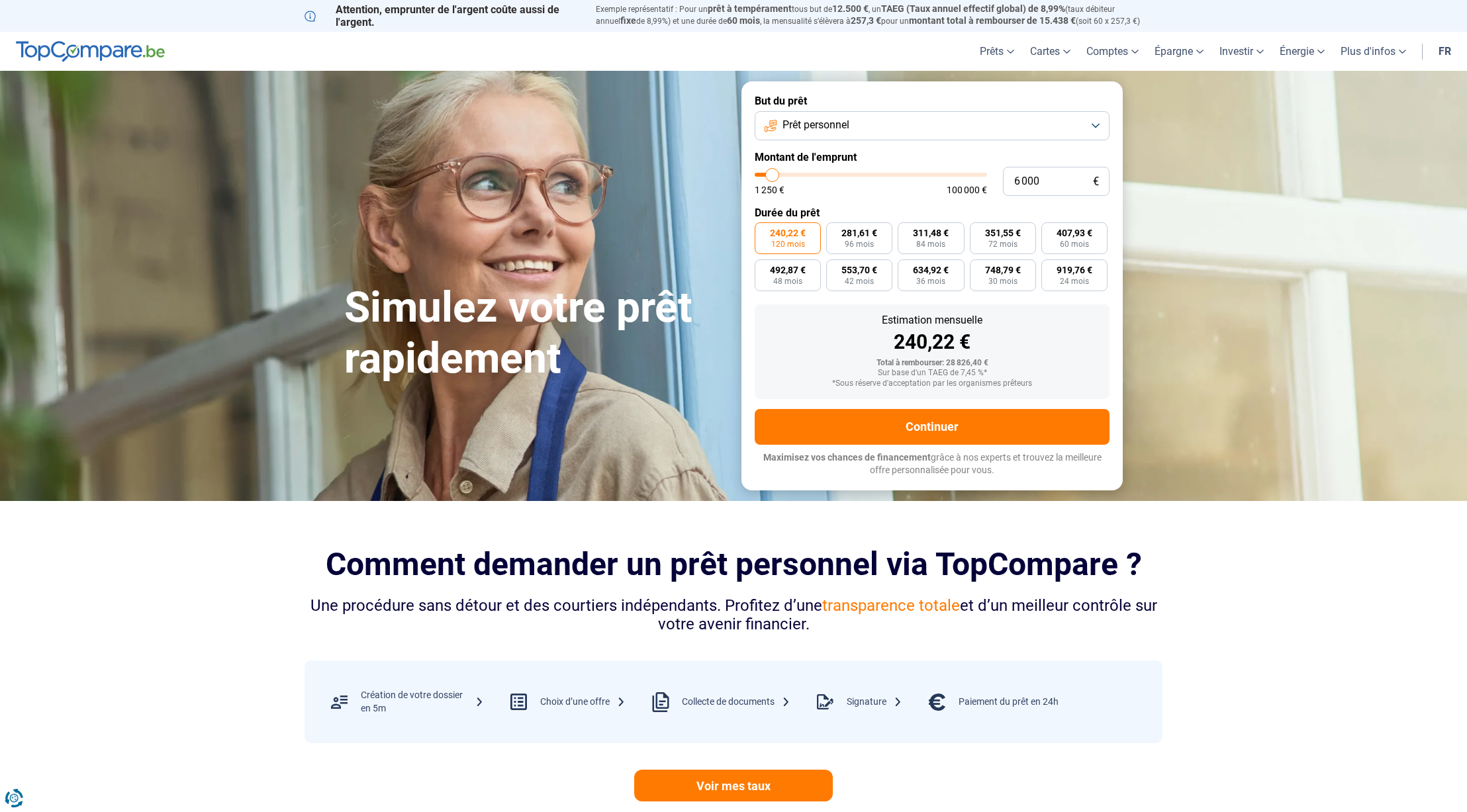
type input "5 750"
type input "5750"
type input "5 250"
type input "5250"
type input "5 000"
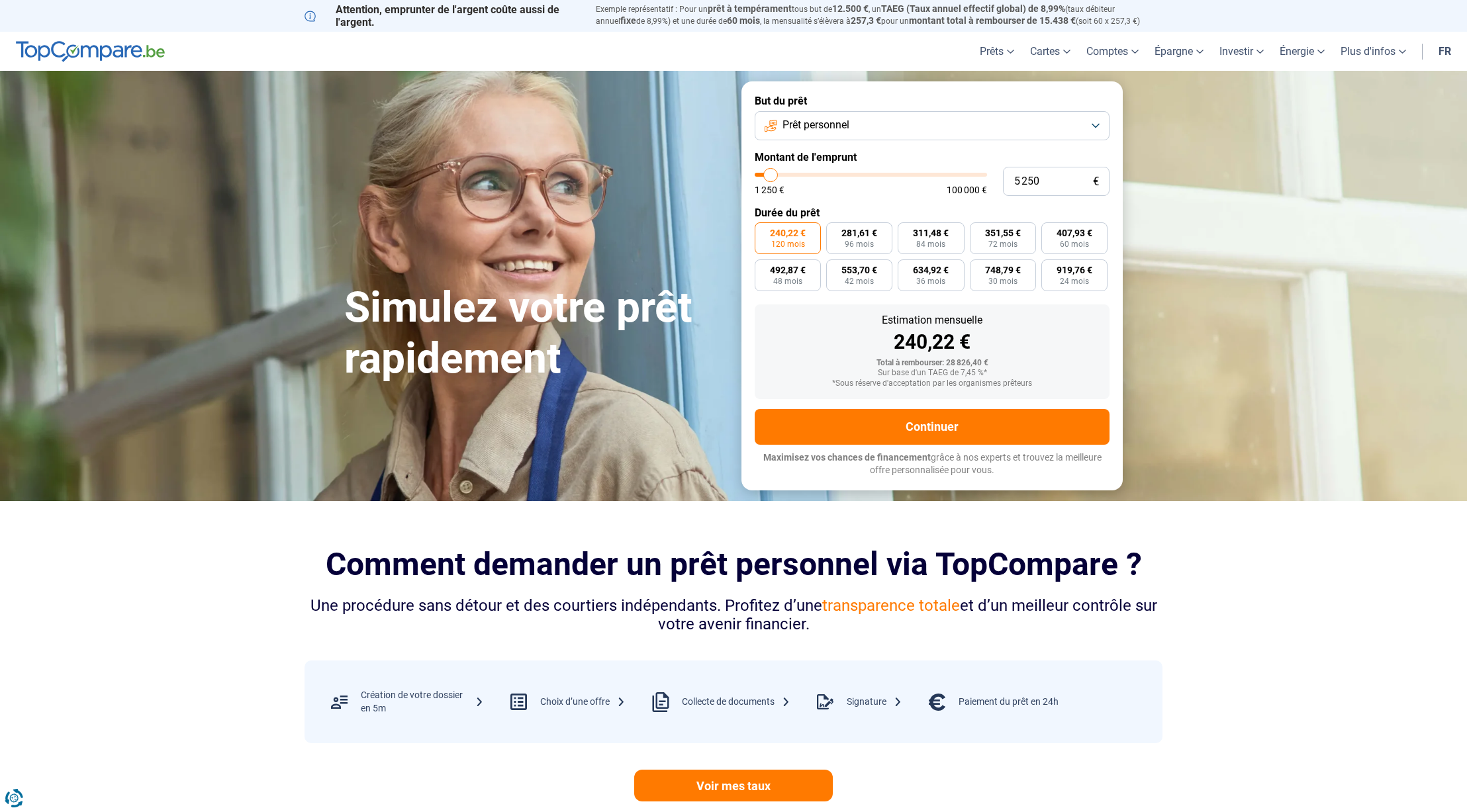
type input "5000"
type input "4 750"
type input "4750"
type input "4 500"
type input "4500"
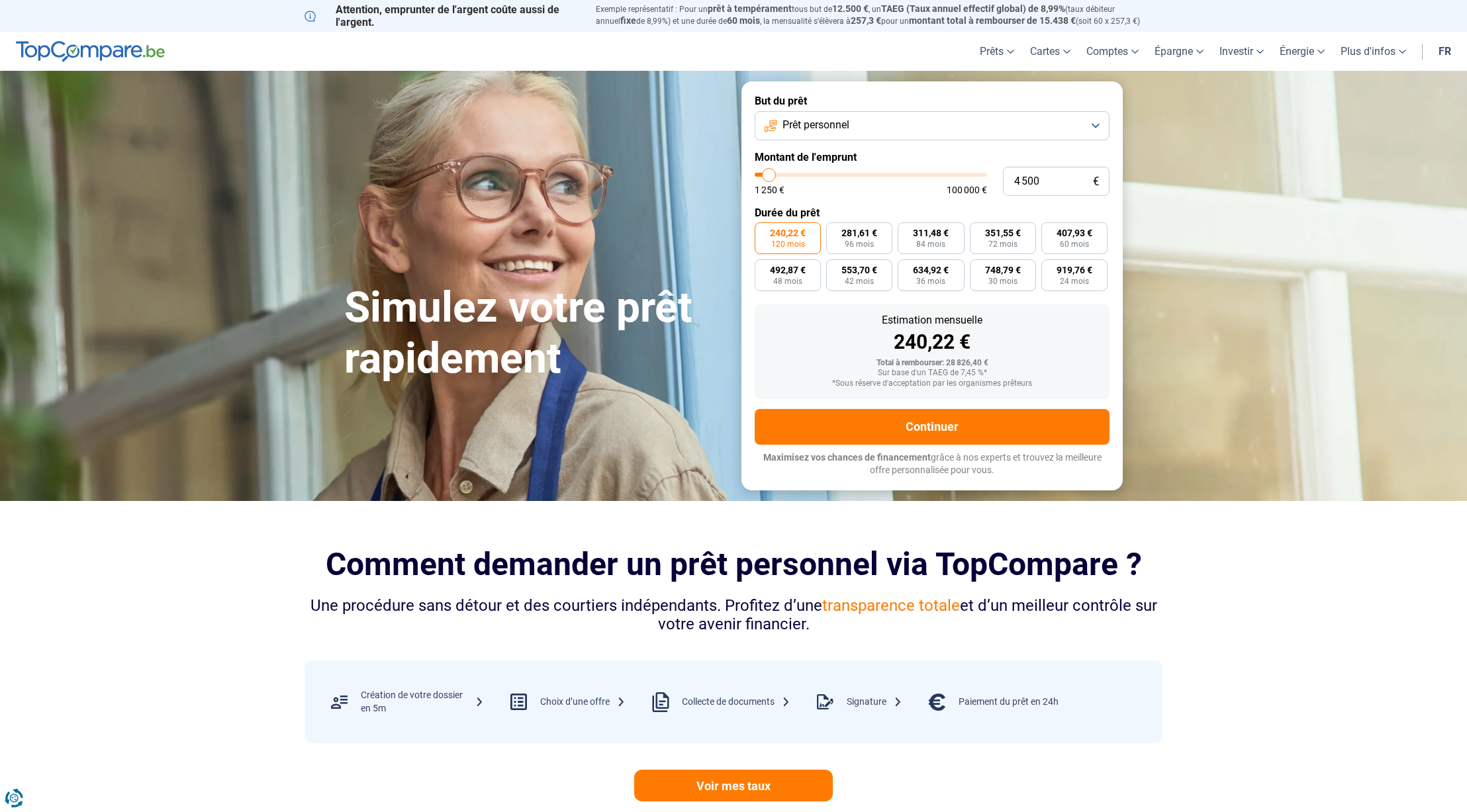
type input "4 750"
type input "4750"
type input "5 000"
type input "5000"
type input "5 250"
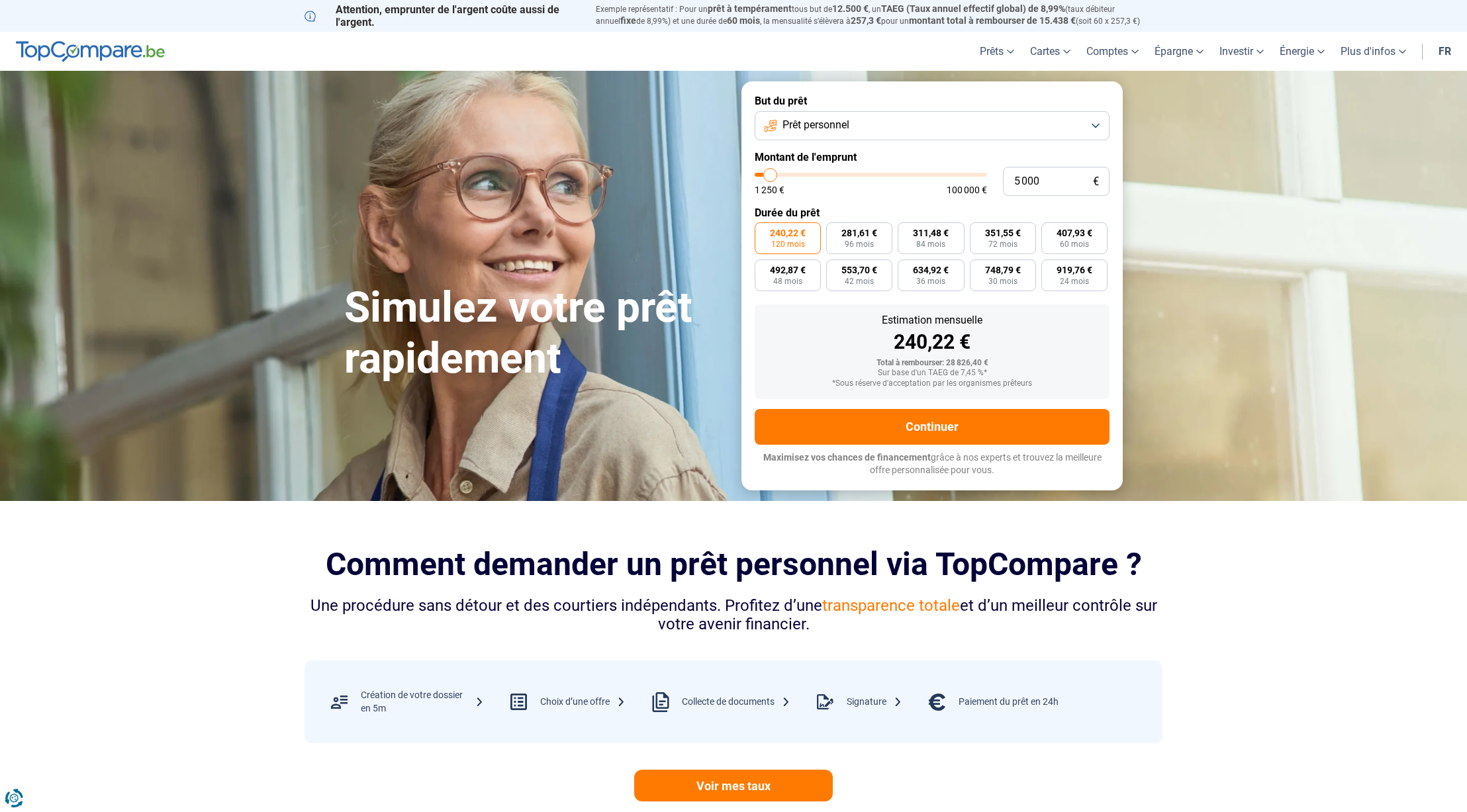
type input "5250"
type input "5 000"
drag, startPoint x: 804, startPoint y: 176, endPoint x: 771, endPoint y: 182, distance: 33.5
type input "5000"
click at [771, 176] on input "range" at bounding box center [871, 175] width 233 height 4
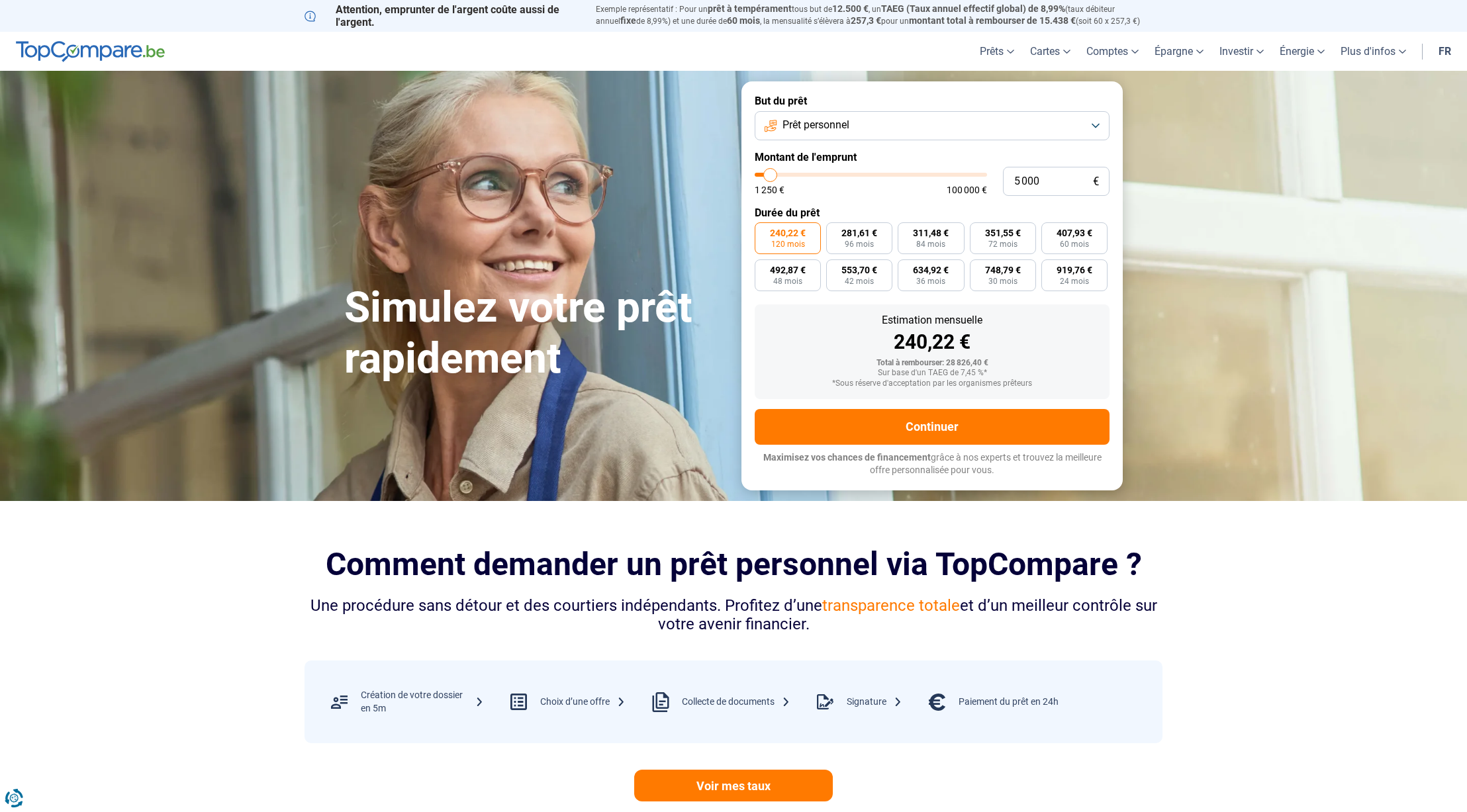
radio input "true"
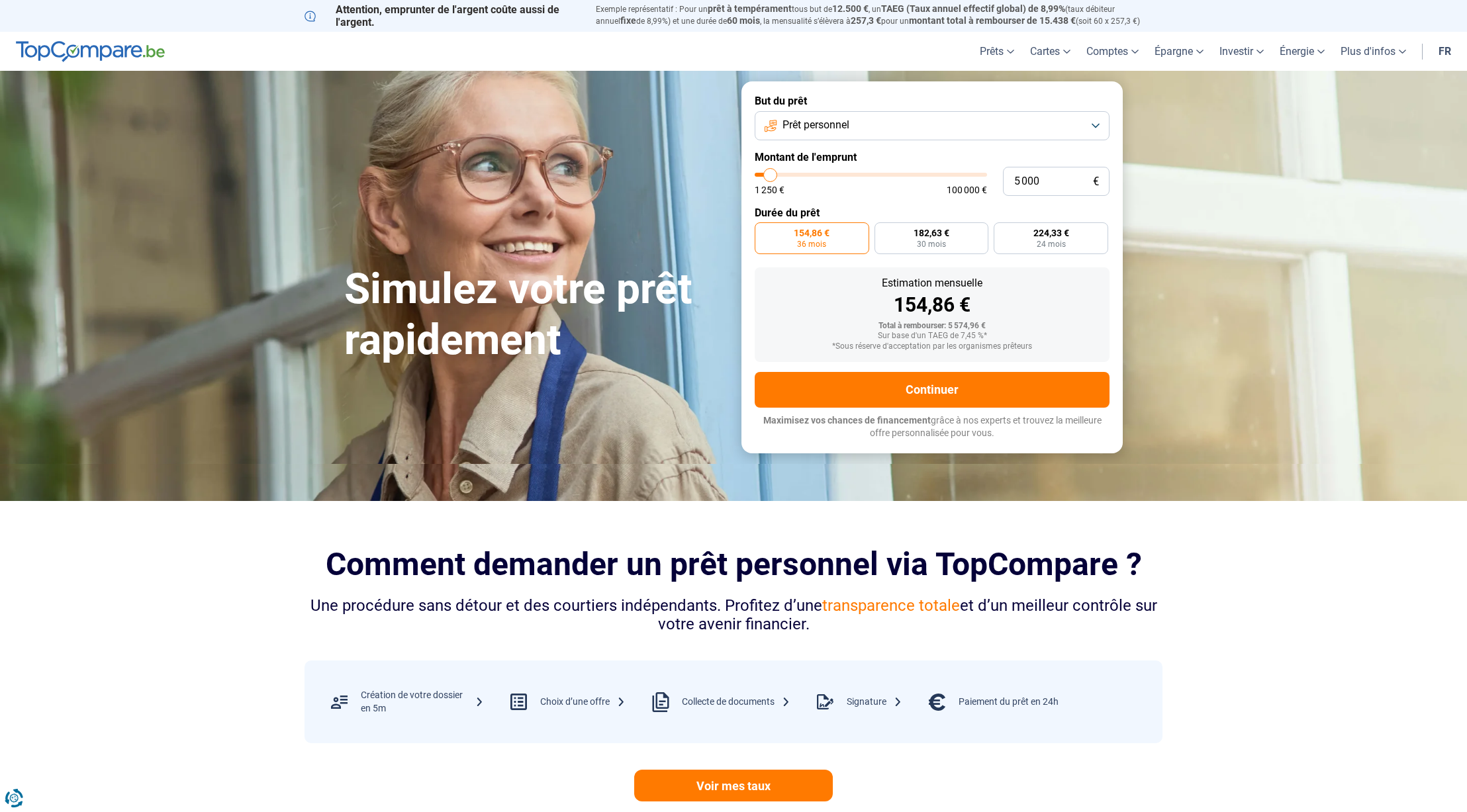
type input "6 000"
type input "6000"
type input "6 250"
type input "6250"
type input "6 750"
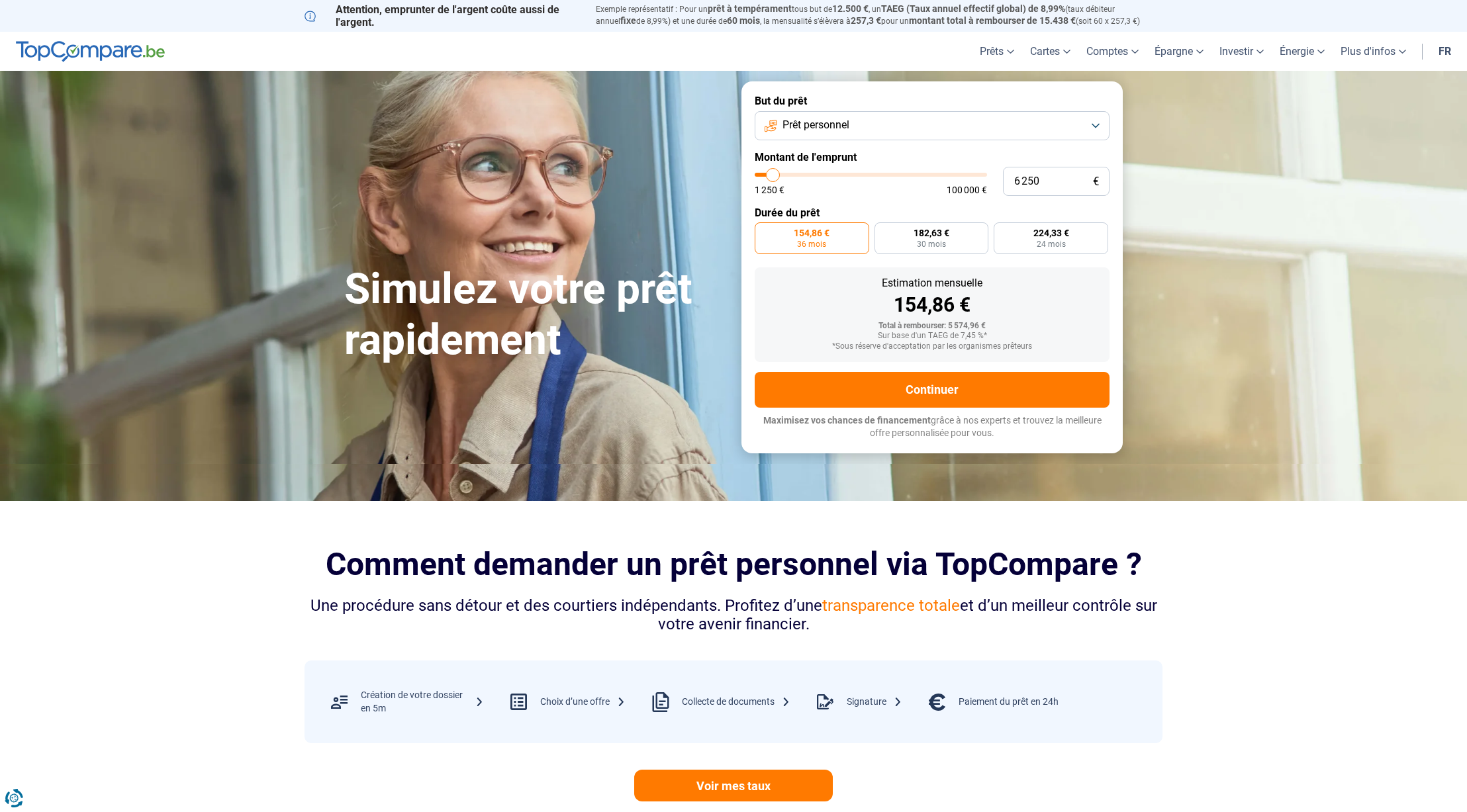
type input "6750"
type input "7 250"
type input "7250"
type input "7 500"
type input "7500"
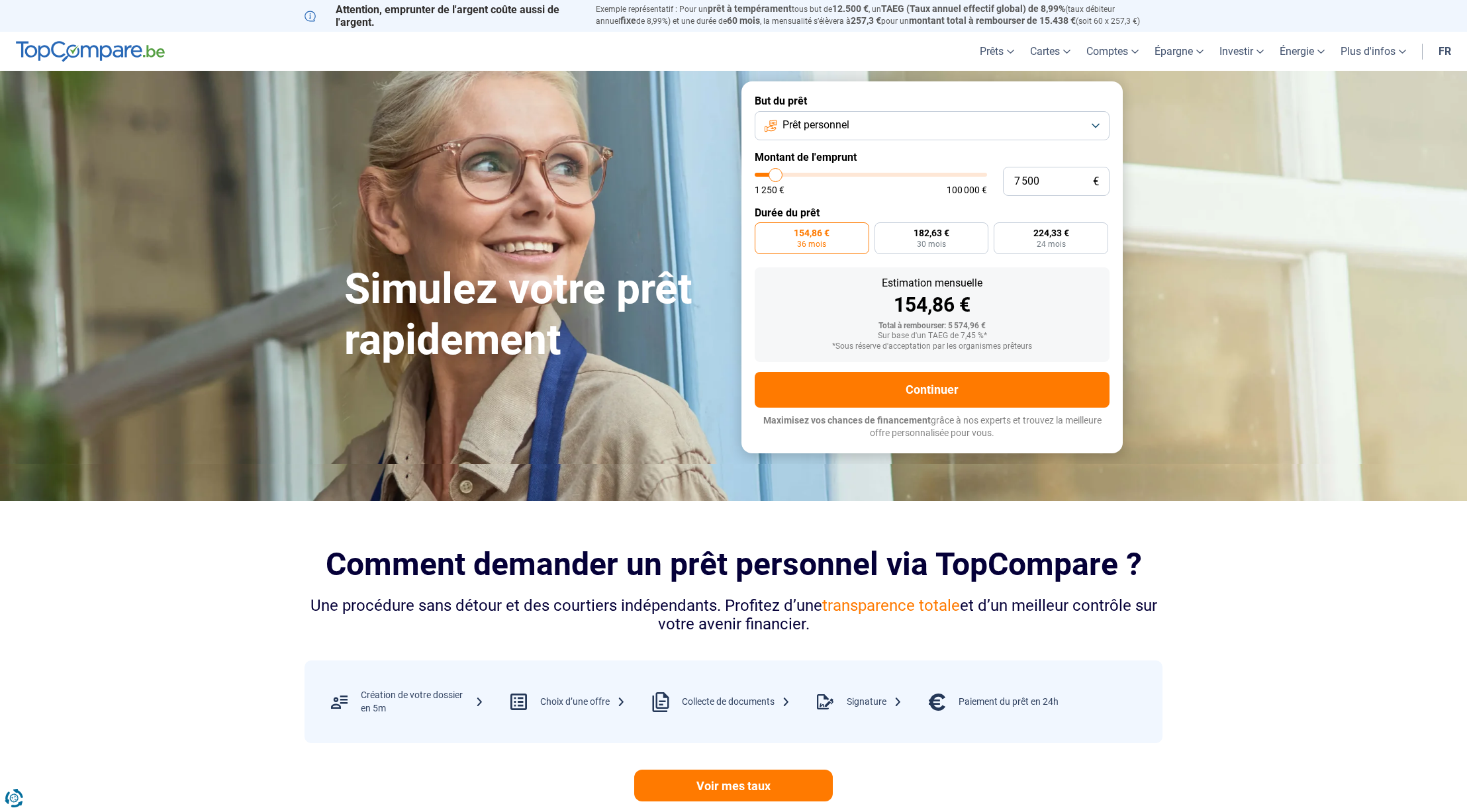
type input "7 750"
type input "7750"
type input "8 000"
type input "8000"
type input "8 250"
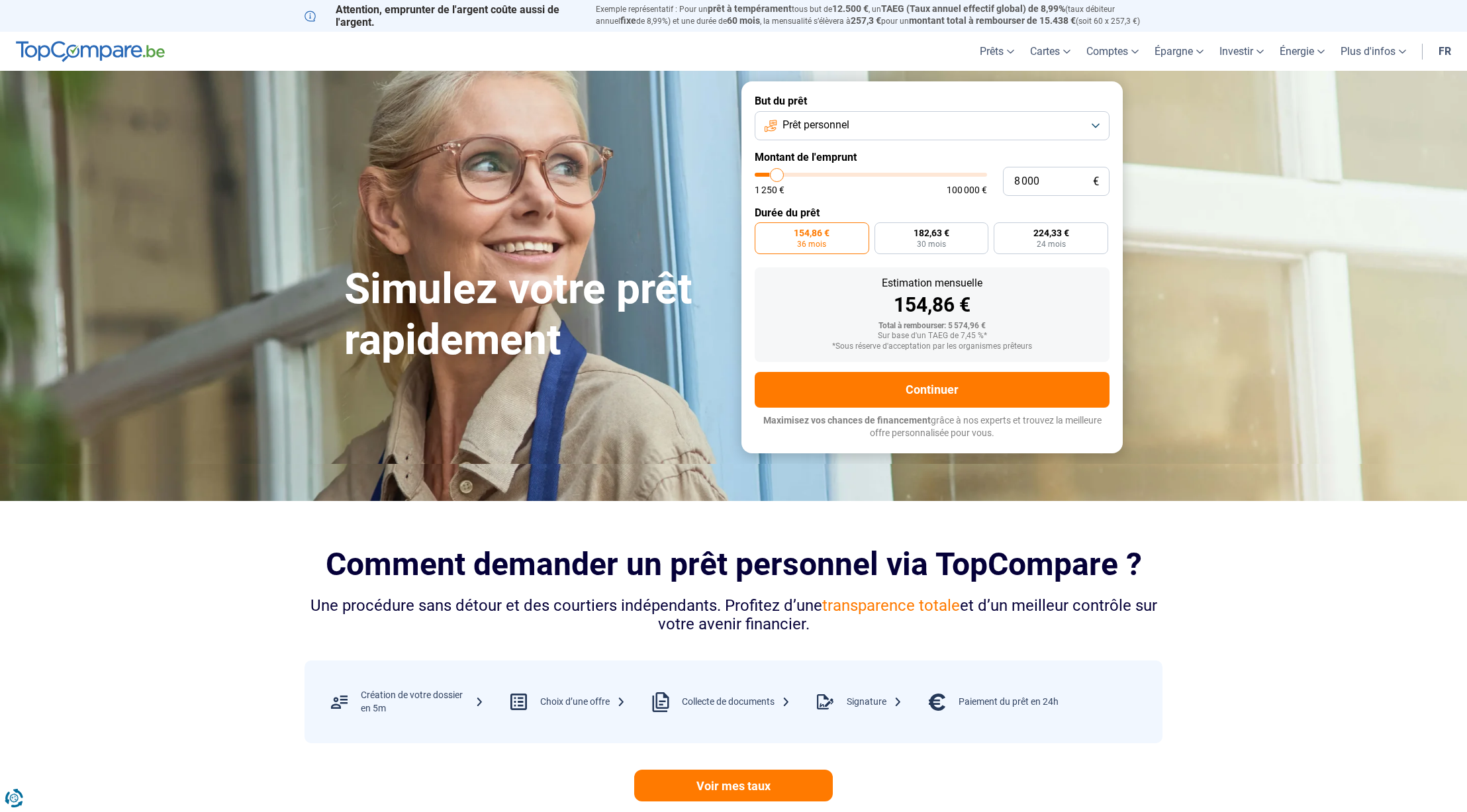
type input "8250"
type input "8 750"
type input "8750"
type input "9 000"
type input "9000"
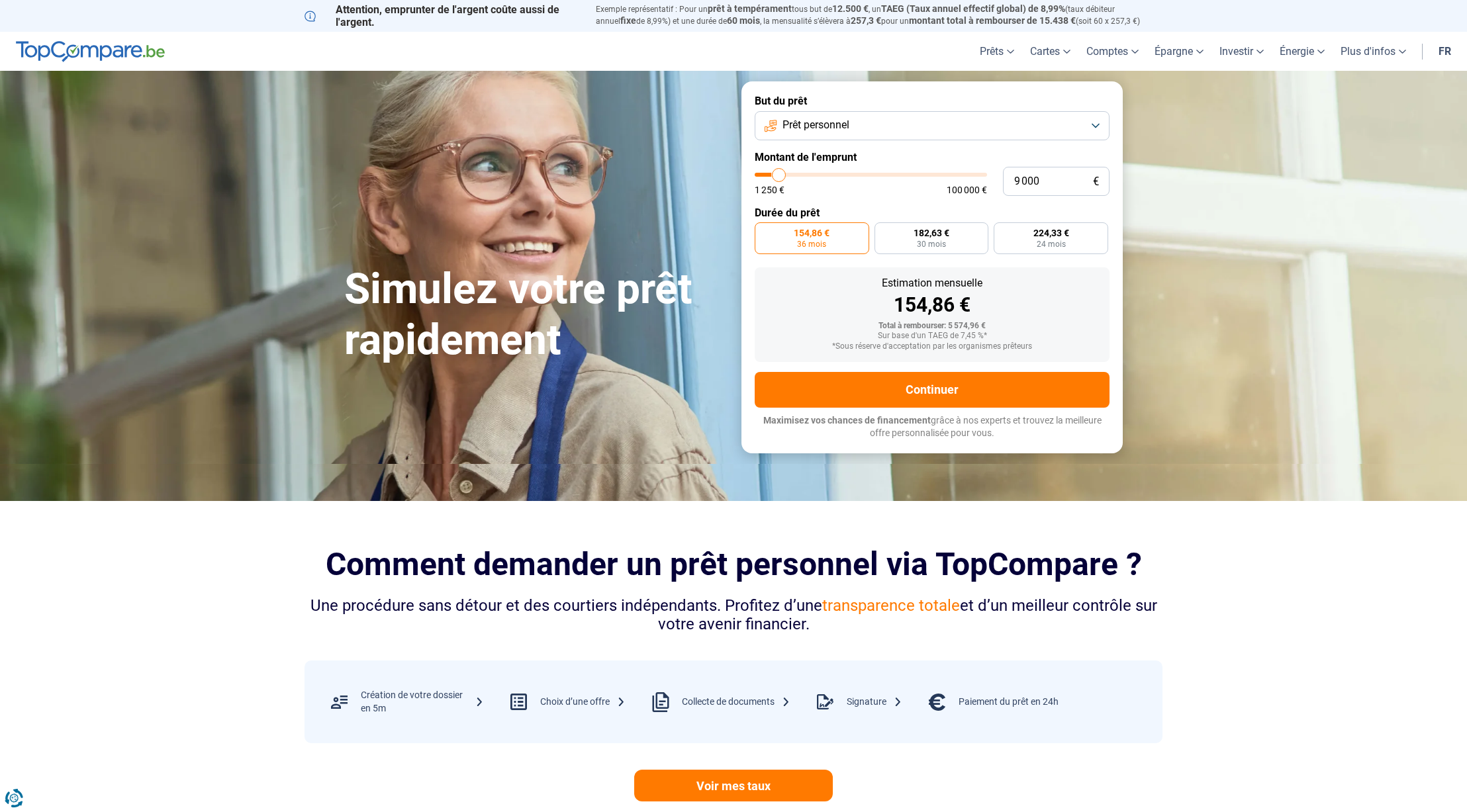
type input "9 250"
type input "9250"
type input "9 500"
type input "9500"
type input "10 250"
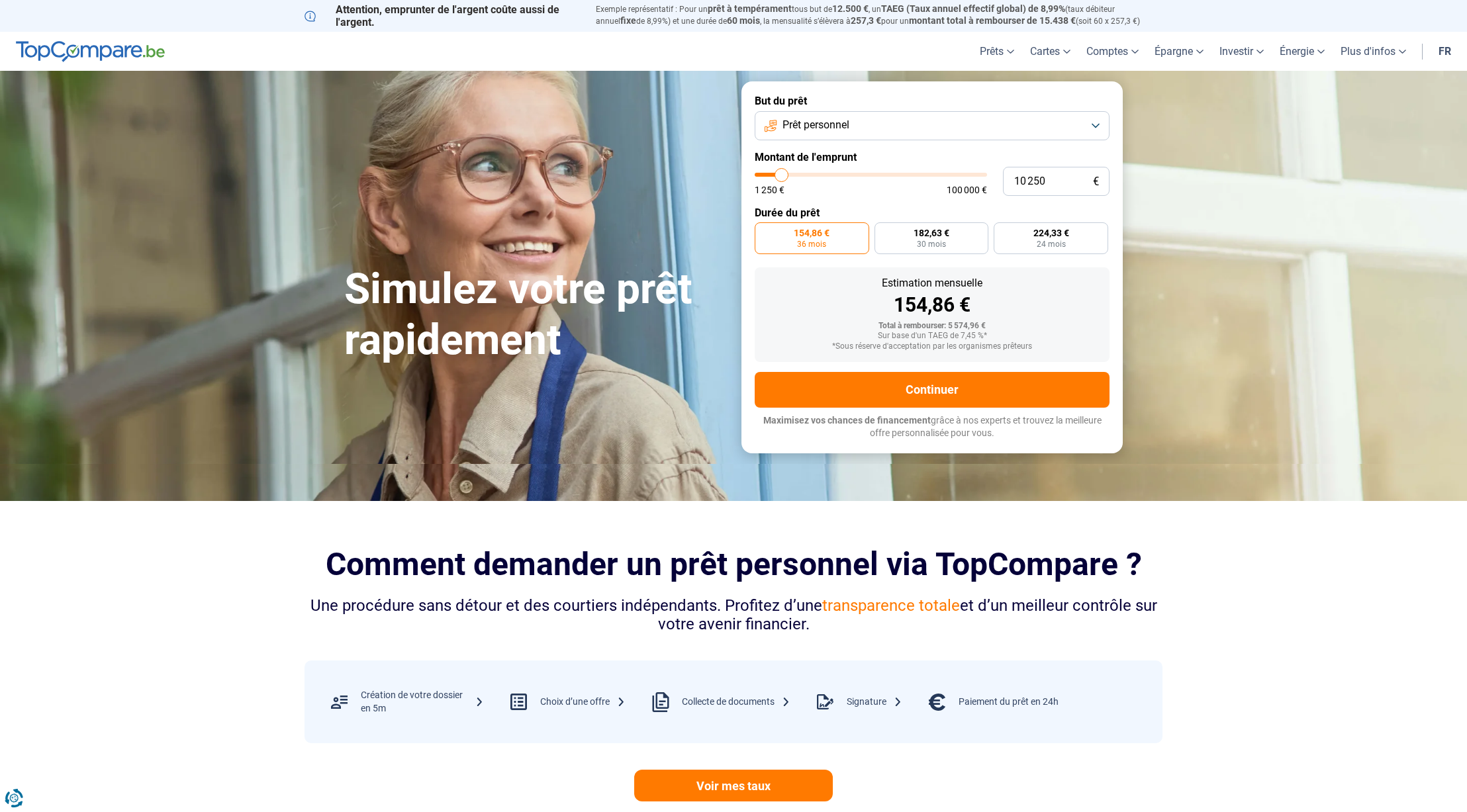
drag, startPoint x: 773, startPoint y: 176, endPoint x: 782, endPoint y: 176, distance: 9.0
type input "10250"
click at [782, 176] on input "range" at bounding box center [871, 175] width 233 height 4
radio input "false"
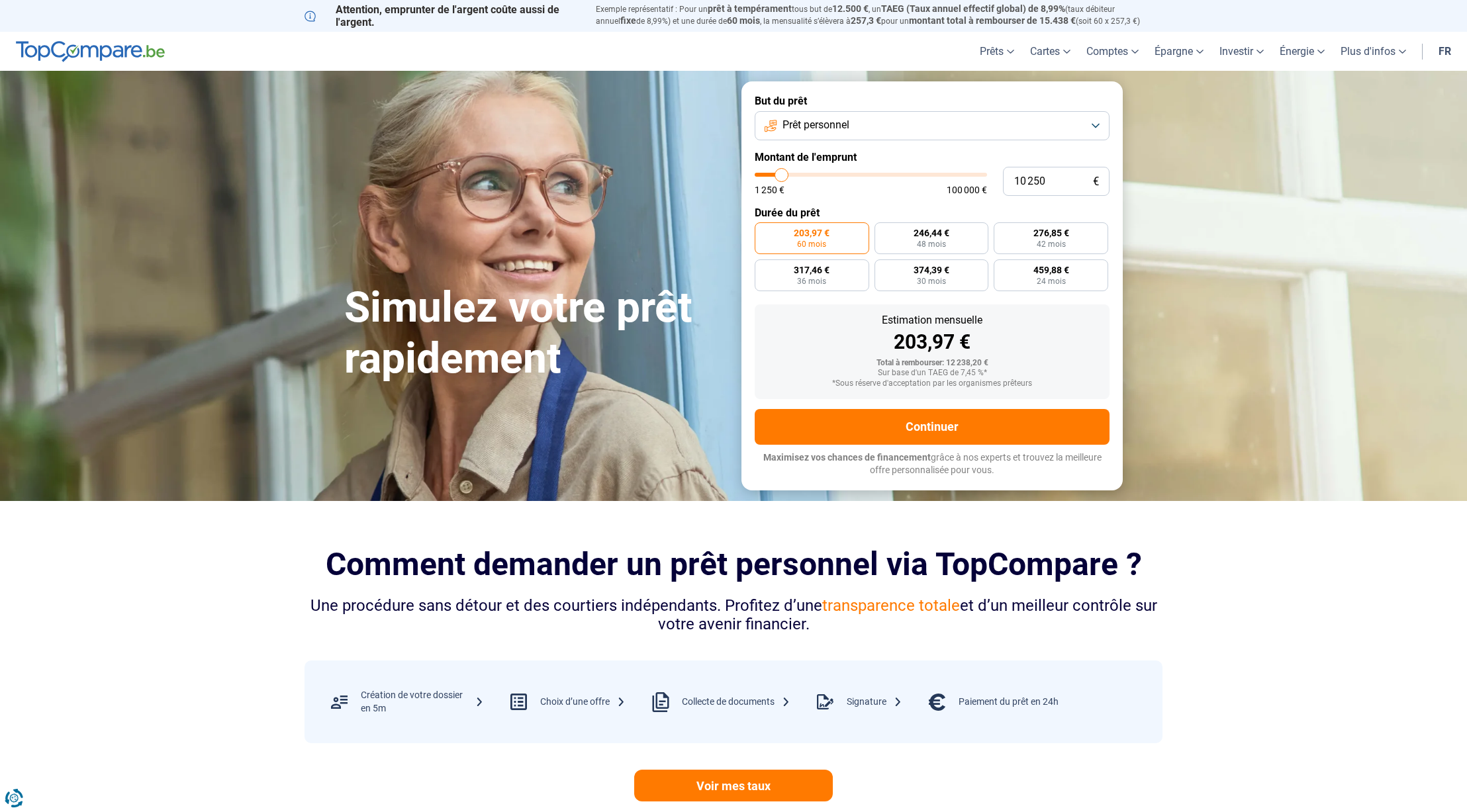
type input "9 750"
type input "9750"
type input "9 500"
type input "9500"
type input "9 000"
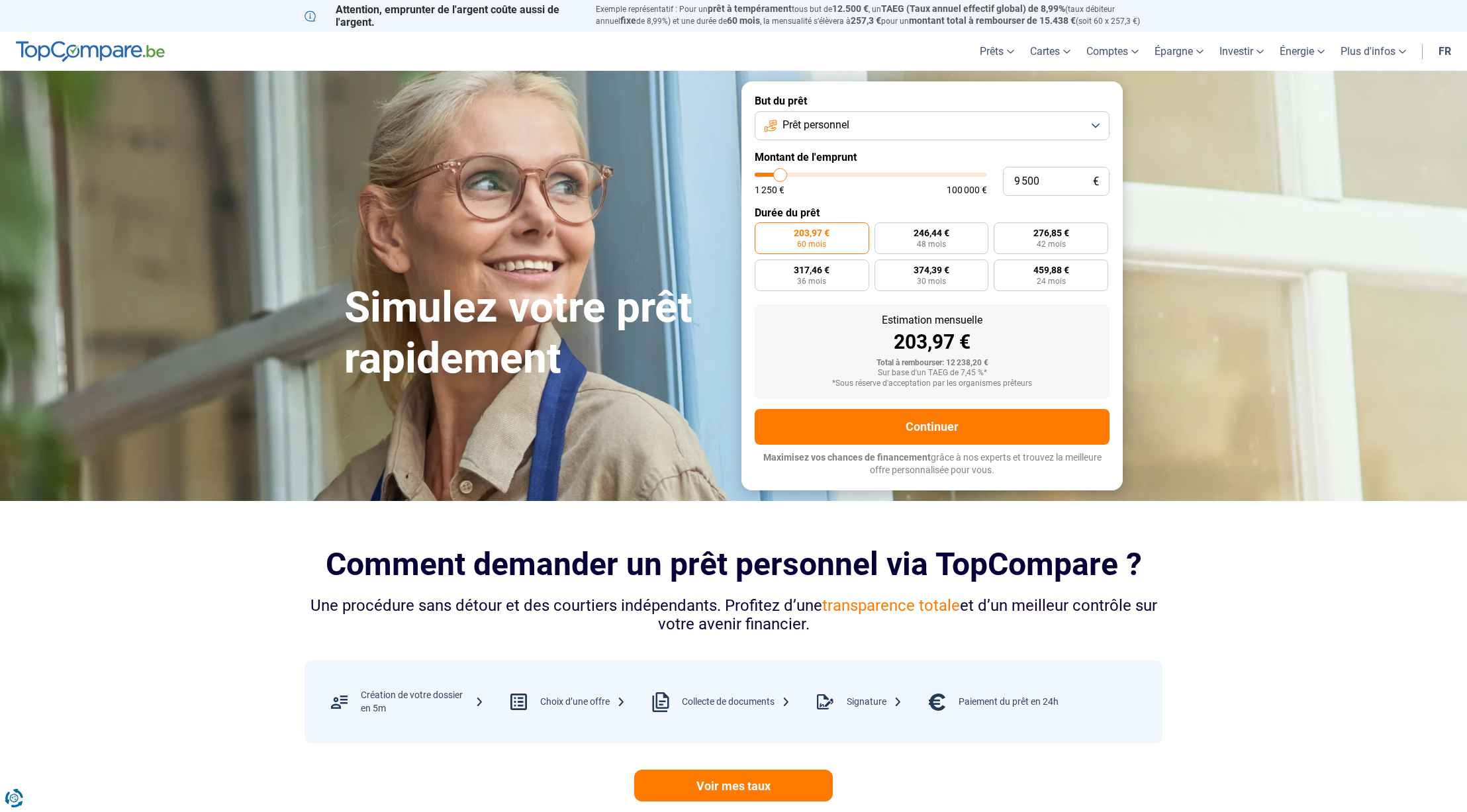
type input "9000"
type input "8 750"
type input "8750"
type input "8 250"
type input "8250"
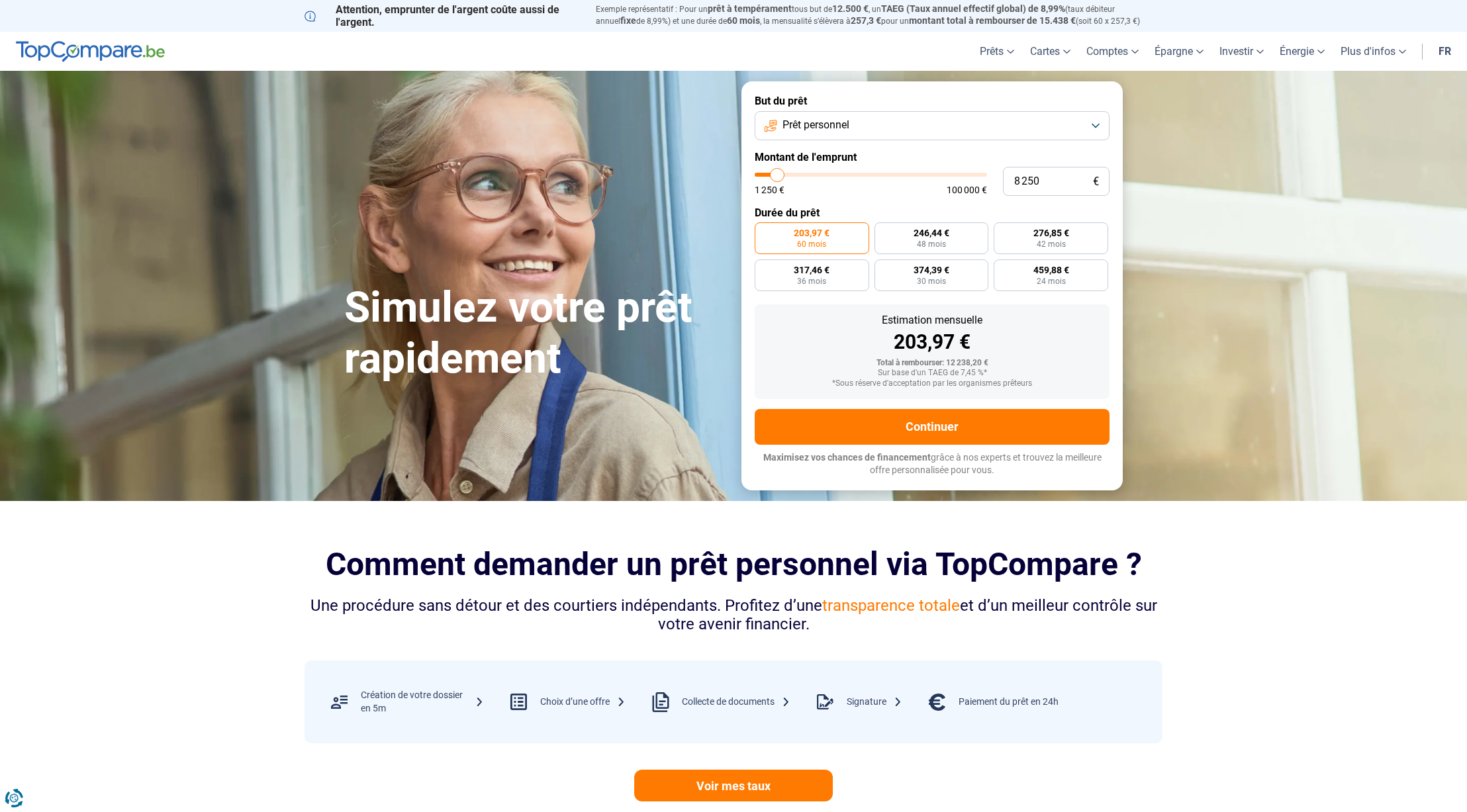
type input "8 000"
drag, startPoint x: 781, startPoint y: 176, endPoint x: 770, endPoint y: 178, distance: 11.2
click at [771, 176] on input "range" at bounding box center [871, 175] width 233 height 4
